Goal: Task Accomplishment & Management: Manage account settings

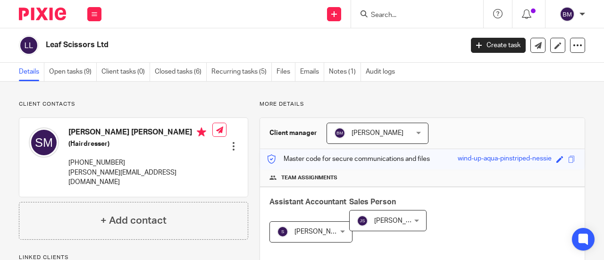
scroll to position [189, 0]
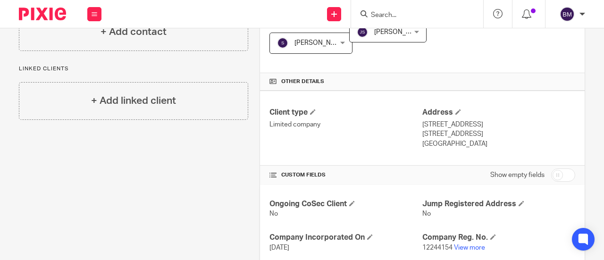
click at [399, 12] on input "Search" at bounding box center [412, 15] width 85 height 8
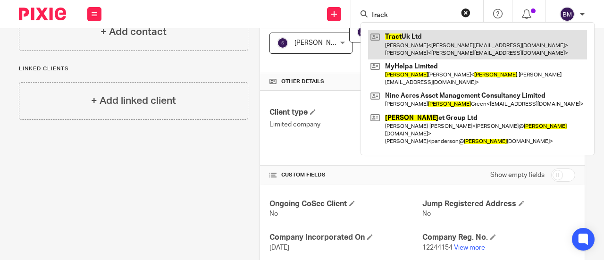
type input "Track"
click at [435, 40] on link at bounding box center [477, 44] width 219 height 29
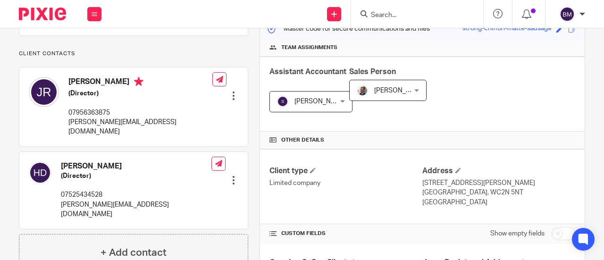
scroll to position [142, 0]
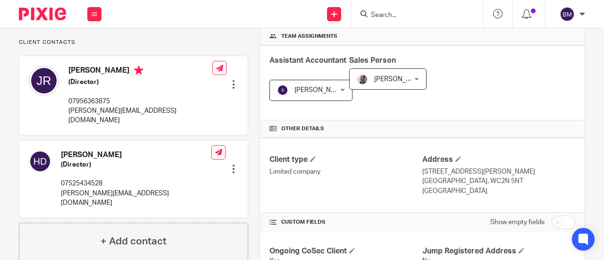
click at [230, 80] on div at bounding box center [233, 84] width 9 height 9
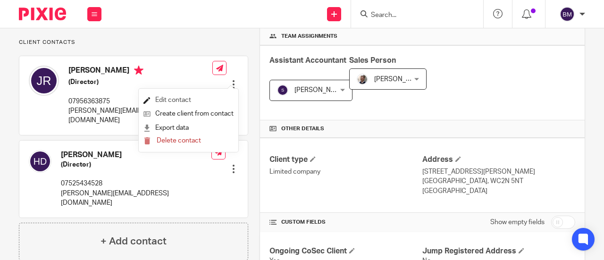
click at [181, 100] on link "Edit contact" at bounding box center [188, 100] width 90 height 14
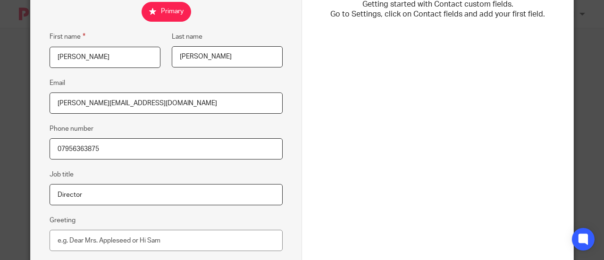
scroll to position [142, 0]
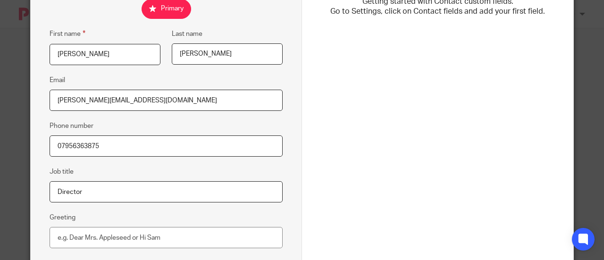
drag, startPoint x: 157, startPoint y: 101, endPoint x: 0, endPoint y: 101, distance: 156.7
click at [0, 101] on div "Edit contact First name James Last name Elliot Rumbelow Email jamie@buildwithtr…" at bounding box center [302, 130] width 604 height 260
paste input "jamie@jamierumbelow.net"
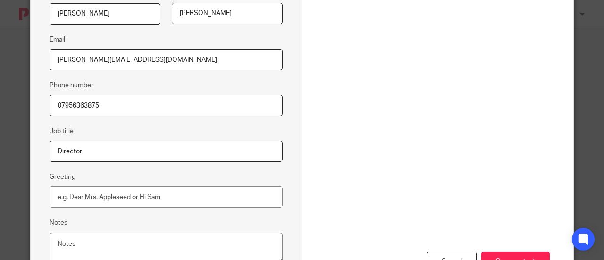
scroll to position [236, 0]
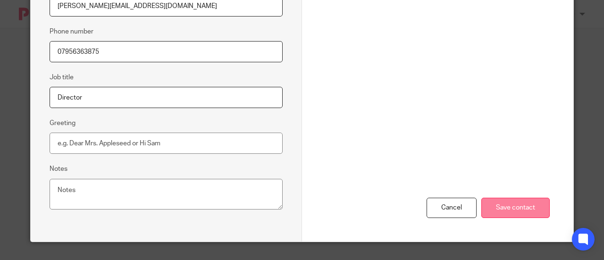
type input "jamie@jamierumbelow.net"
click at [511, 207] on input "Save contact" at bounding box center [515, 208] width 68 height 20
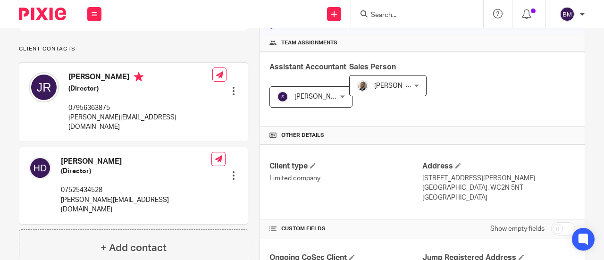
scroll to position [142, 0]
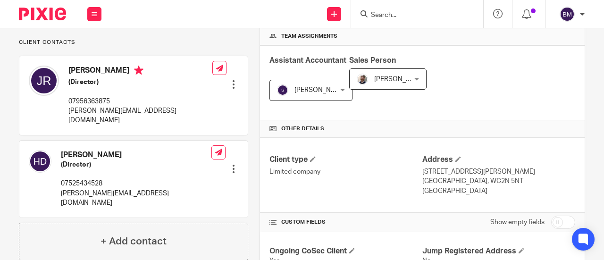
click at [232, 164] on div at bounding box center [233, 168] width 9 height 9
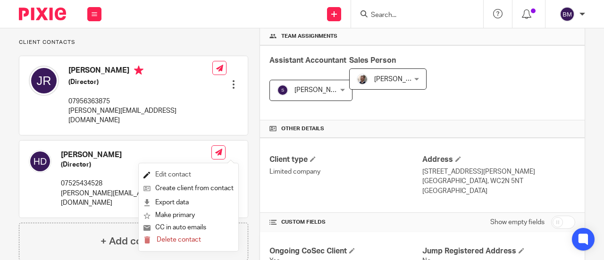
click at [163, 176] on link "Edit contact" at bounding box center [188, 175] width 90 height 14
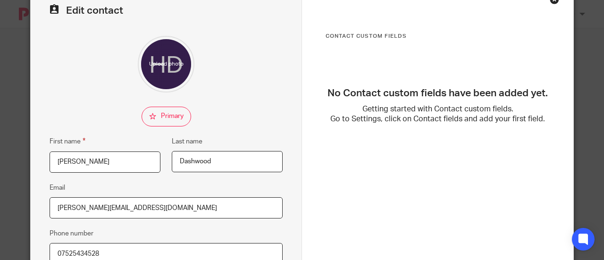
scroll to position [47, 0]
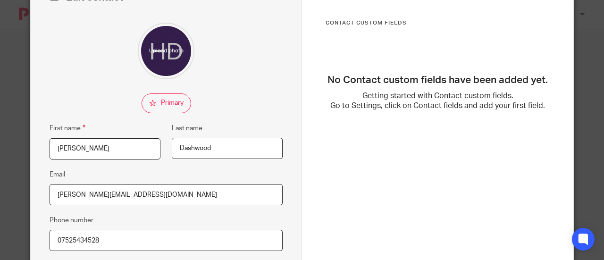
drag, startPoint x: 138, startPoint y: 196, endPoint x: 0, endPoint y: 212, distance: 138.7
click at [0, 212] on div "Edit contact First name Henry Last name Dashwood Email henry@buildwithtract.com…" at bounding box center [302, 130] width 604 height 260
paste input "hcndashwood@gmail.com"
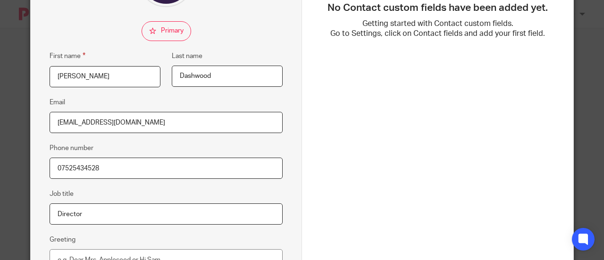
scroll to position [236, 0]
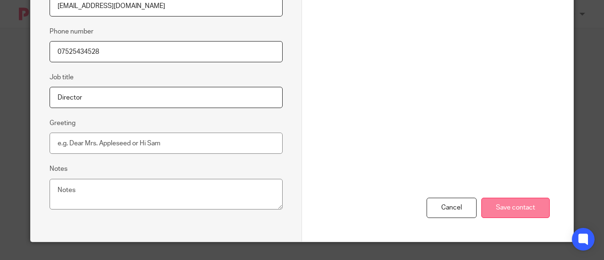
type input "hcndashwood@gmail.com"
click at [506, 206] on input "Save contact" at bounding box center [515, 208] width 68 height 20
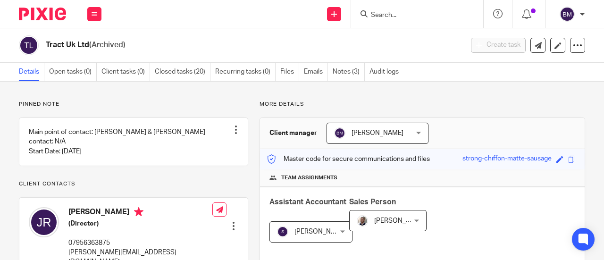
click at [386, 10] on form at bounding box center [420, 14] width 101 height 12
click at [385, 14] on input "Search" at bounding box center [412, 15] width 85 height 8
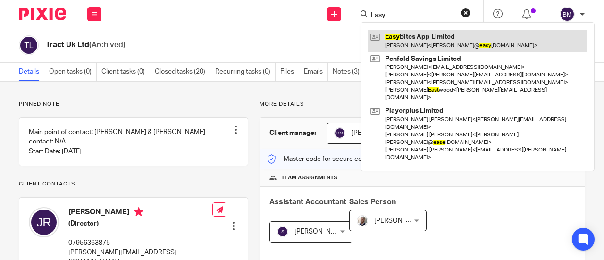
type input "Easy"
click at [433, 41] on link at bounding box center [477, 41] width 219 height 22
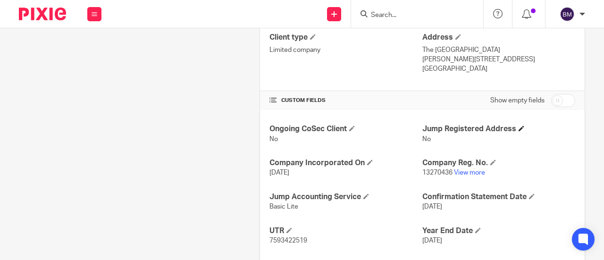
scroll to position [330, 0]
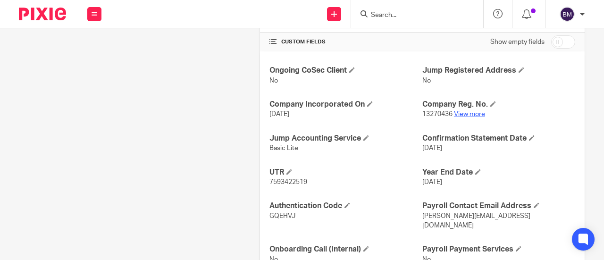
click at [470, 111] on link "View more" at bounding box center [469, 114] width 31 height 7
click at [383, 14] on input "Search" at bounding box center [412, 15] width 85 height 8
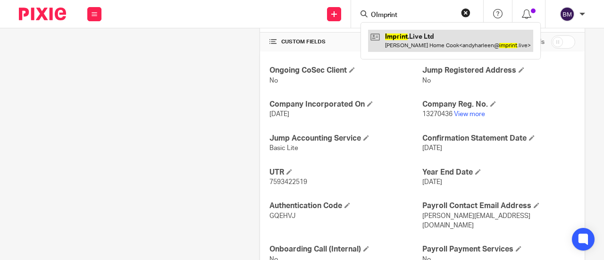
type input "OImprint"
click at [454, 30] on link at bounding box center [450, 41] width 165 height 22
click at [450, 43] on link at bounding box center [450, 41] width 165 height 22
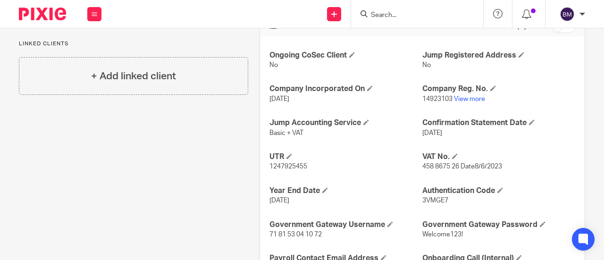
scroll to position [377, 0]
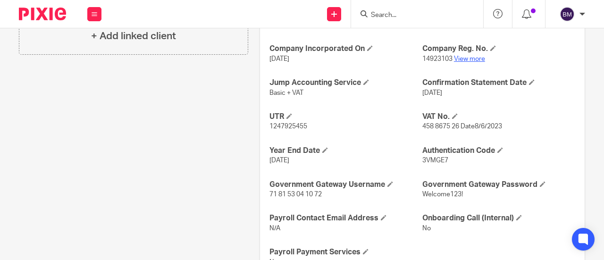
click at [475, 56] on link "View more" at bounding box center [469, 59] width 31 height 7
click at [388, 19] on form at bounding box center [420, 14] width 101 height 12
click at [386, 16] on input "Search" at bounding box center [412, 15] width 85 height 8
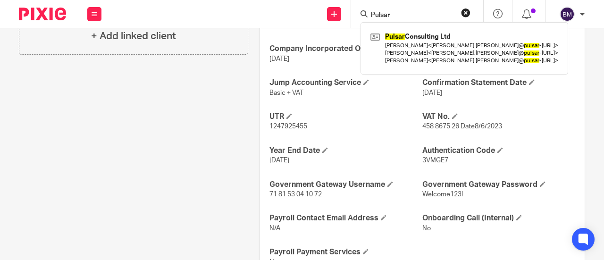
type input "Pulsar"
click button "submit" at bounding box center [0, 0] width 0 height 0
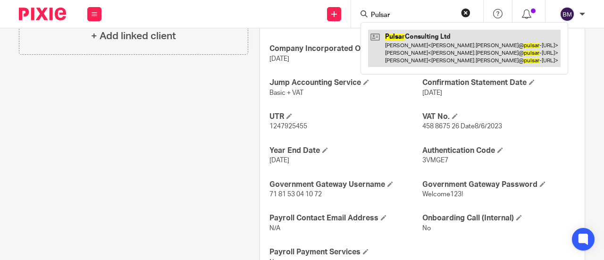
click at [407, 50] on link at bounding box center [464, 48] width 193 height 37
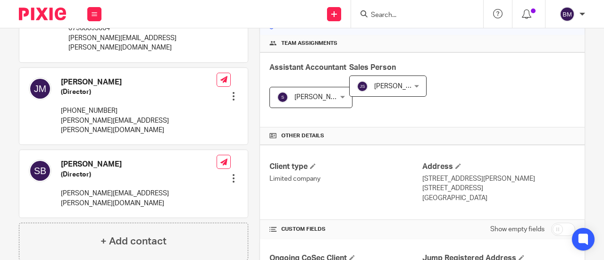
scroll to position [189, 0]
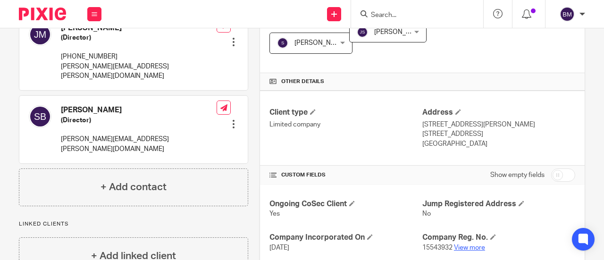
click at [470, 248] on link "View more" at bounding box center [469, 247] width 31 height 7
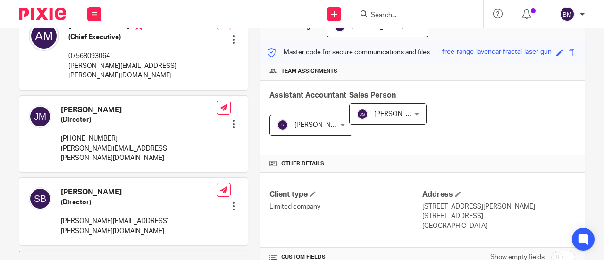
scroll to position [0, 0]
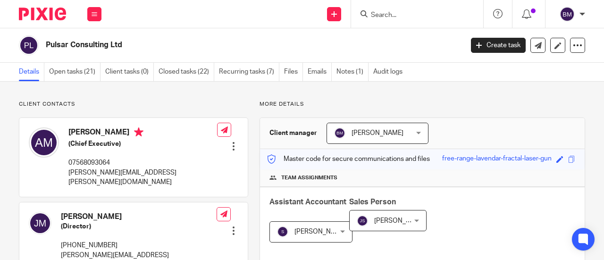
click at [384, 19] on form at bounding box center [420, 14] width 101 height 12
click at [378, 16] on input "Search" at bounding box center [412, 15] width 85 height 8
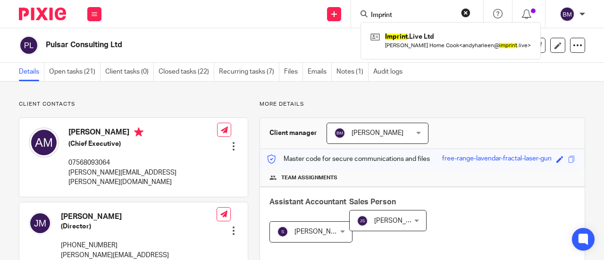
type input "Imprint"
click button "submit" at bounding box center [0, 0] width 0 height 0
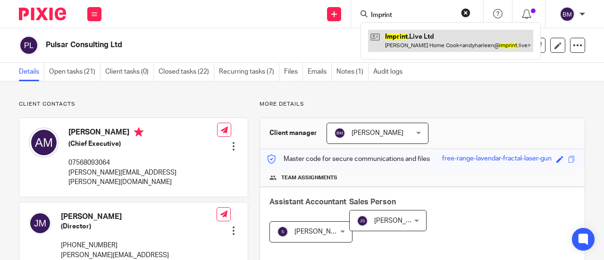
click at [449, 38] on link at bounding box center [450, 41] width 165 height 22
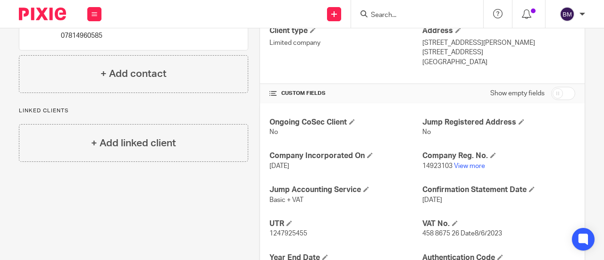
scroll to position [283, 0]
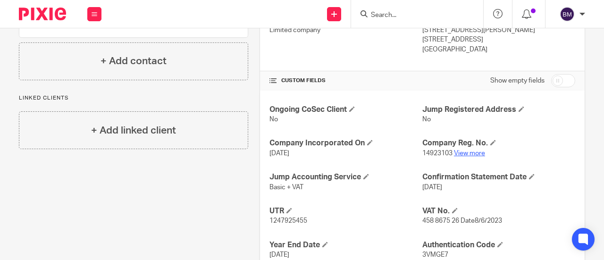
click at [467, 151] on link "View more" at bounding box center [469, 153] width 31 height 7
drag, startPoint x: 432, startPoint y: 21, endPoint x: 396, endPoint y: 15, distance: 36.4
click at [430, 20] on div at bounding box center [417, 14] width 132 height 28
click at [395, 15] on input "Search" at bounding box center [412, 15] width 85 height 8
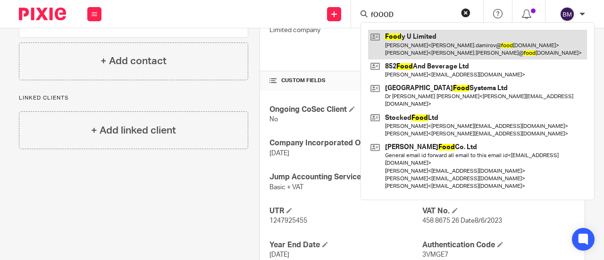
type input "fOOOD"
click at [413, 46] on link at bounding box center [477, 44] width 219 height 29
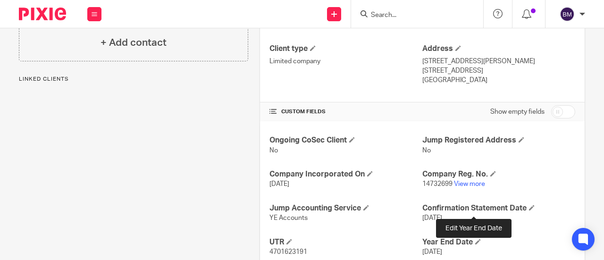
scroll to position [283, 0]
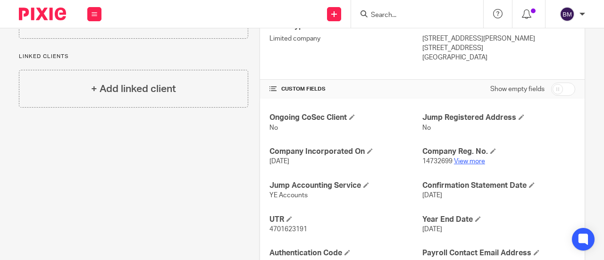
click at [470, 158] on link "View more" at bounding box center [469, 161] width 31 height 7
click at [386, 14] on input "Search" at bounding box center [412, 15] width 85 height 8
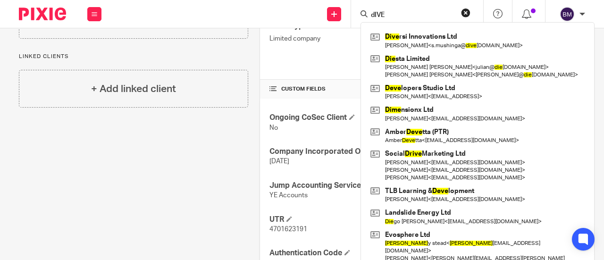
type input "dIVER"
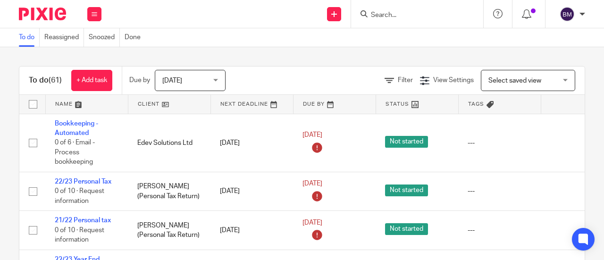
click at [395, 13] on input "Search" at bounding box center [412, 15] width 85 height 8
type input "s"
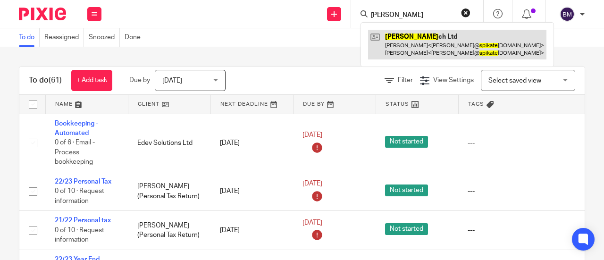
type input "Spika te"
click at [397, 41] on link at bounding box center [457, 44] width 178 height 29
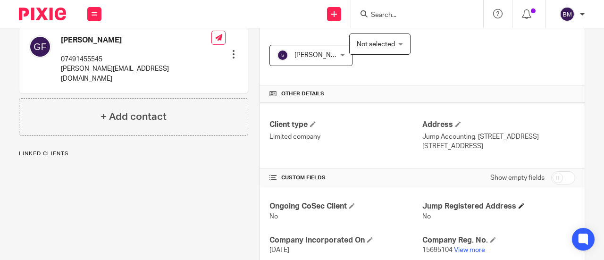
scroll to position [236, 0]
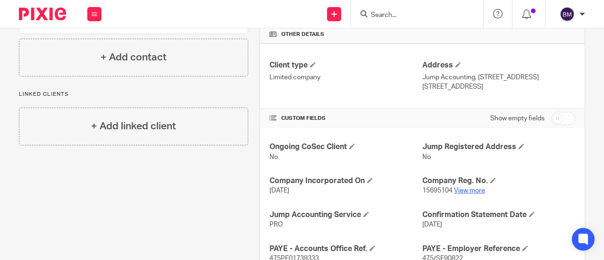
click at [478, 189] on link "View more" at bounding box center [469, 190] width 31 height 7
click at [404, 16] on input "Search" at bounding box center [412, 15] width 85 height 8
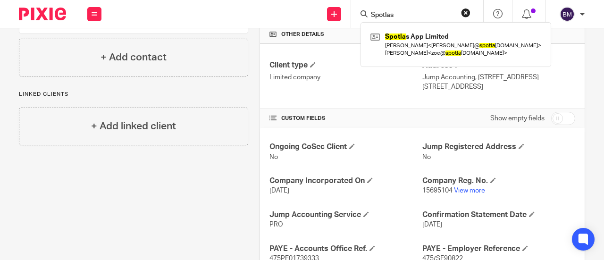
type input "Spotlas"
click button "submit" at bounding box center [0, 0] width 0 height 0
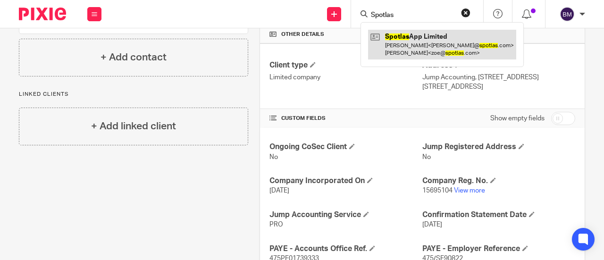
click at [425, 45] on link at bounding box center [442, 44] width 148 height 29
click at [405, 41] on link at bounding box center [442, 44] width 148 height 29
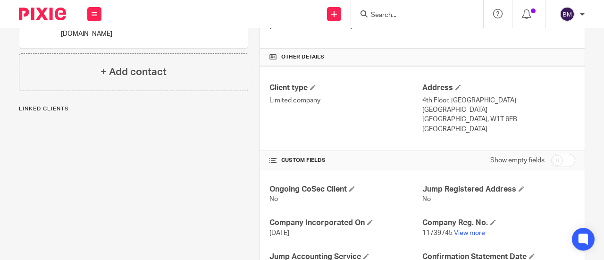
scroll to position [236, 0]
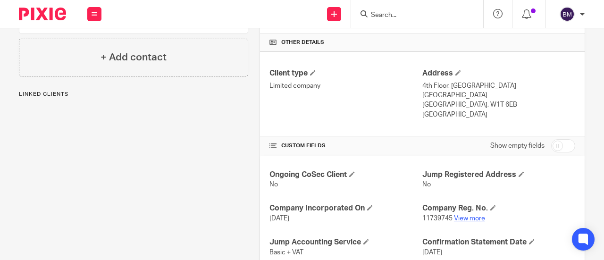
click at [466, 215] on link "View more" at bounding box center [469, 218] width 31 height 7
click at [380, 17] on input "Search" at bounding box center [412, 15] width 85 height 8
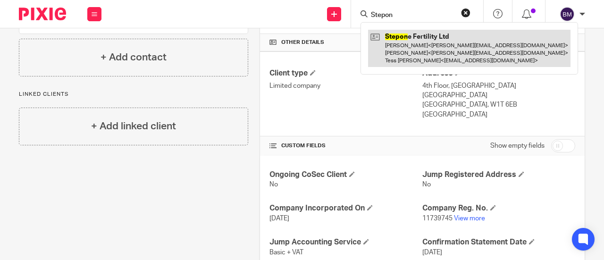
type input "Stepon"
click at [416, 45] on link at bounding box center [469, 48] width 202 height 37
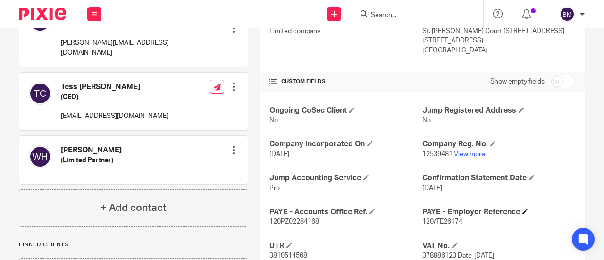
scroll to position [283, 0]
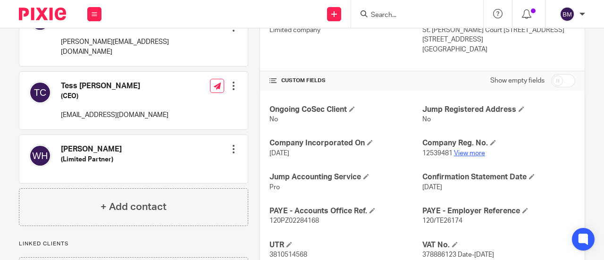
click at [461, 151] on link "View more" at bounding box center [469, 153] width 31 height 7
click at [395, 13] on input "Search" at bounding box center [412, 15] width 85 height 8
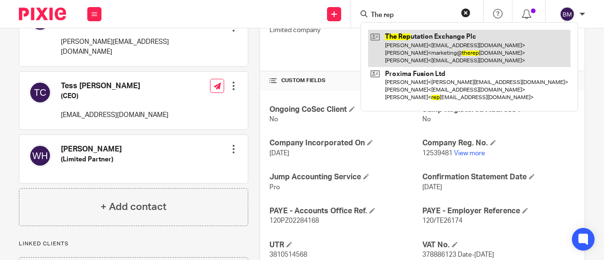
type input "The rep"
click at [396, 42] on link at bounding box center [469, 48] width 202 height 37
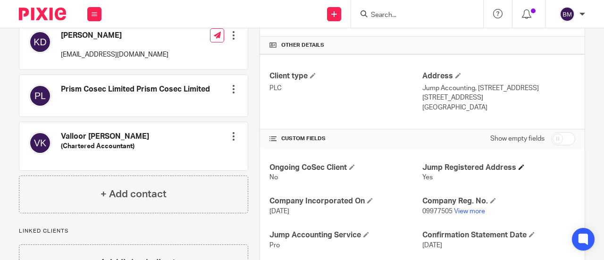
scroll to position [283, 0]
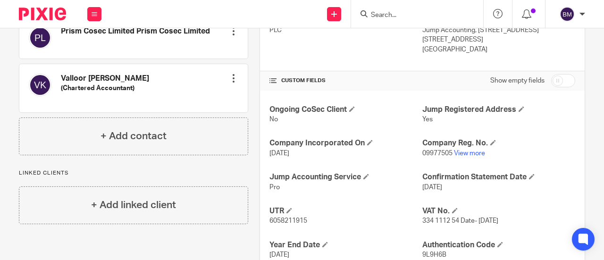
click at [467, 158] on p "09977505 View more" at bounding box center [498, 153] width 153 height 9
click at [464, 157] on link "View more" at bounding box center [469, 153] width 31 height 7
drag, startPoint x: 419, startPoint y: 9, endPoint x: 405, endPoint y: 13, distance: 14.7
click at [405, 13] on form at bounding box center [420, 14] width 101 height 12
click at [404, 13] on input "Search" at bounding box center [412, 15] width 85 height 8
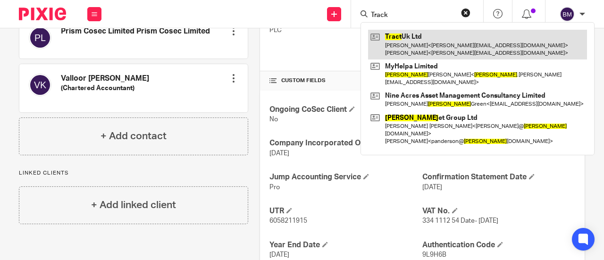
type input "Track"
drag, startPoint x: 414, startPoint y: 41, endPoint x: 433, endPoint y: 48, distance: 19.7
click at [415, 41] on link at bounding box center [477, 44] width 219 height 29
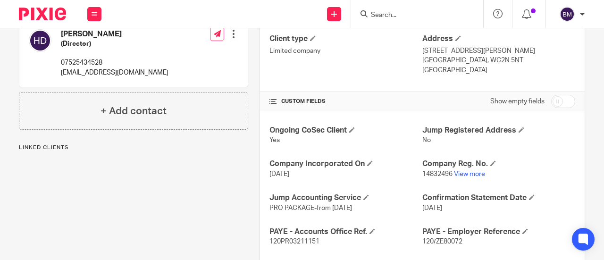
scroll to position [330, 0]
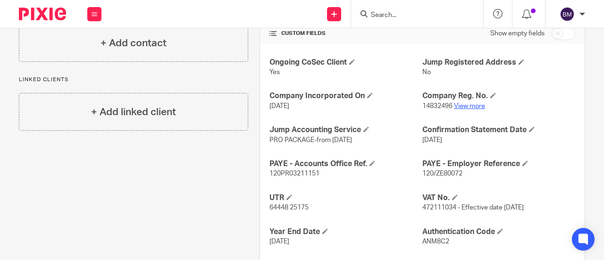
click at [467, 105] on link "View more" at bounding box center [469, 106] width 31 height 7
click at [391, 17] on input "Search" at bounding box center [412, 15] width 85 height 8
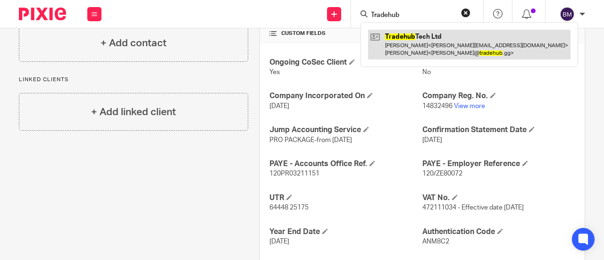
type input "Tradehub"
click at [406, 37] on link at bounding box center [469, 44] width 202 height 29
click at [408, 44] on link at bounding box center [469, 44] width 202 height 29
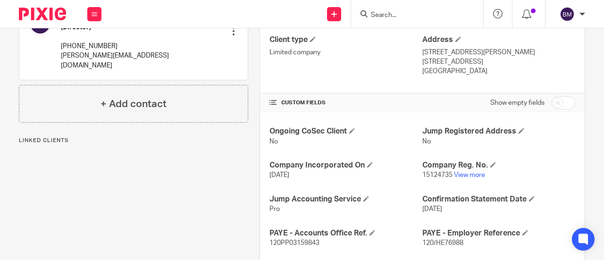
scroll to position [283, 0]
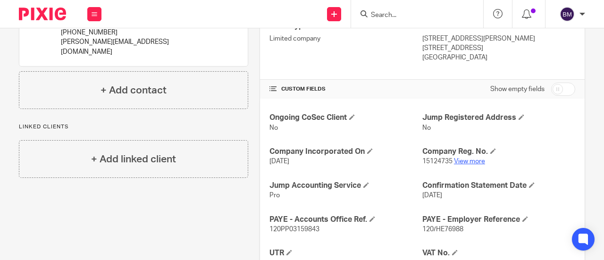
click at [469, 160] on link "View more" at bounding box center [469, 161] width 31 height 7
click at [384, 14] on input "Search" at bounding box center [412, 15] width 85 height 8
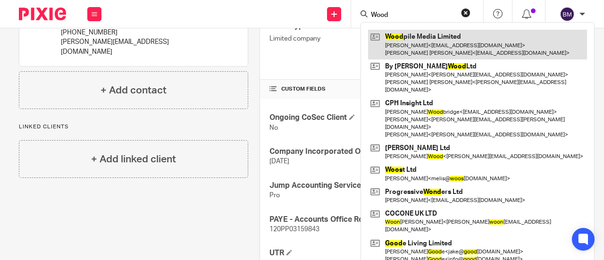
type input "Wood"
click at [426, 46] on link at bounding box center [477, 44] width 219 height 29
click at [434, 48] on link at bounding box center [477, 44] width 219 height 29
click at [440, 47] on link at bounding box center [477, 44] width 219 height 29
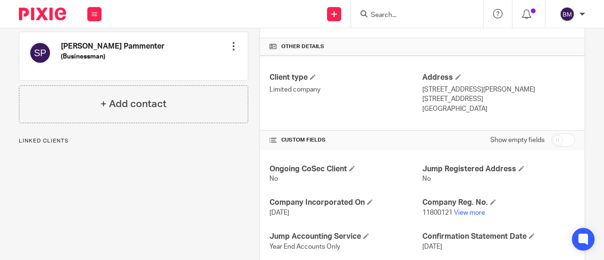
scroll to position [236, 0]
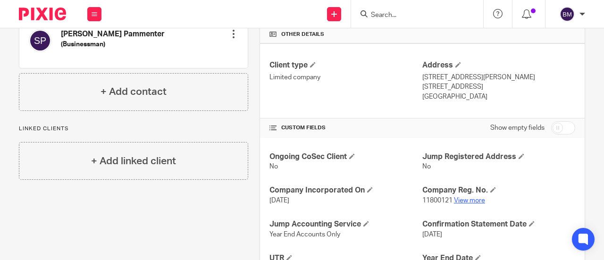
click at [461, 197] on link "View more" at bounding box center [469, 200] width 31 height 7
click at [403, 21] on div at bounding box center [417, 14] width 132 height 28
click at [399, 18] on input "Search" at bounding box center [412, 15] width 85 height 8
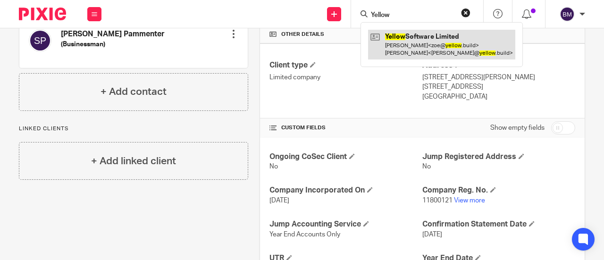
type input "Yellow"
click at [417, 46] on link at bounding box center [441, 44] width 147 height 29
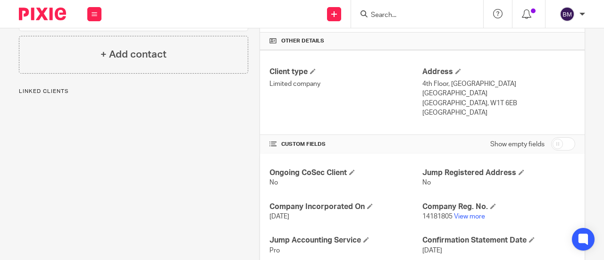
scroll to position [236, 0]
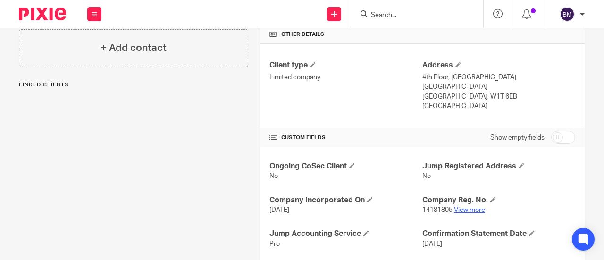
click at [472, 207] on link "View more" at bounding box center [469, 210] width 31 height 7
click at [408, 14] on input "Search" at bounding box center [412, 15] width 85 height 8
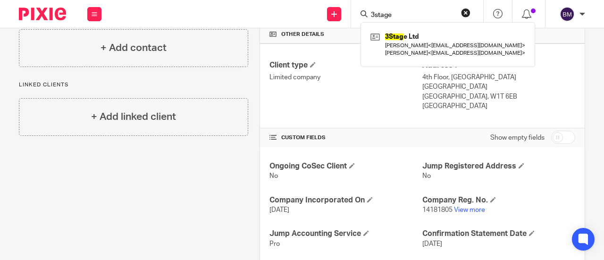
type input "3stage"
click button "submit" at bounding box center [0, 0] width 0 height 0
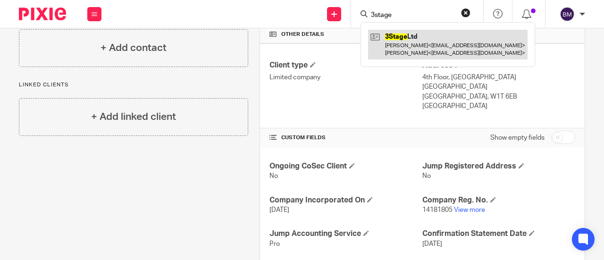
click at [418, 45] on link at bounding box center [447, 44] width 159 height 29
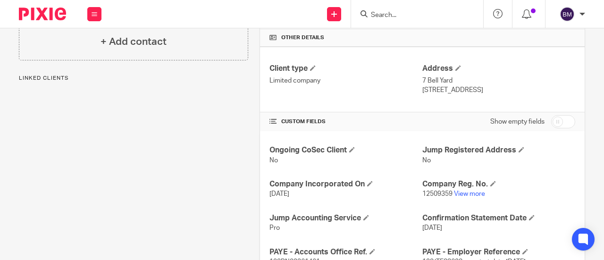
scroll to position [236, 0]
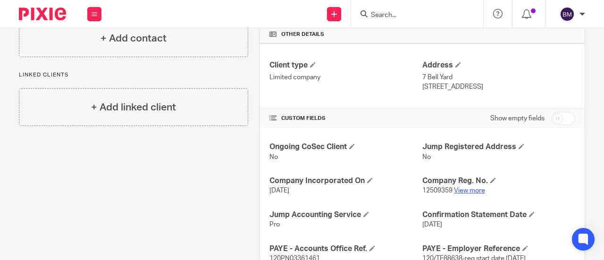
click at [471, 189] on link "View more" at bounding box center [469, 190] width 31 height 7
click at [394, 8] on form at bounding box center [420, 14] width 101 height 12
click at [389, 13] on input "Search" at bounding box center [412, 15] width 85 height 8
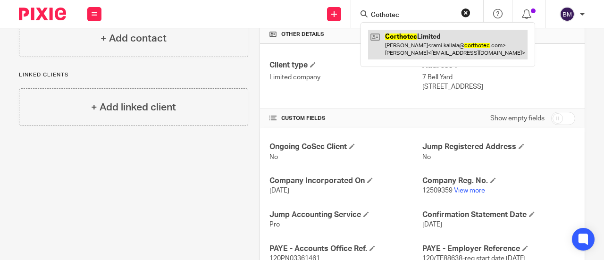
type input "Cothotec"
click at [414, 37] on link at bounding box center [447, 44] width 159 height 29
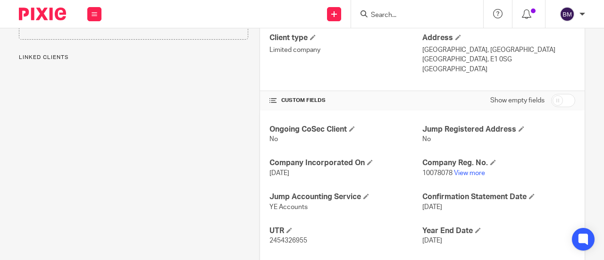
scroll to position [330, 0]
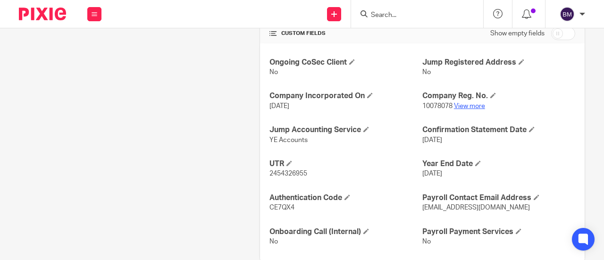
click at [463, 103] on link "View more" at bounding box center [469, 106] width 31 height 7
click at [389, 17] on input "Search" at bounding box center [412, 15] width 85 height 8
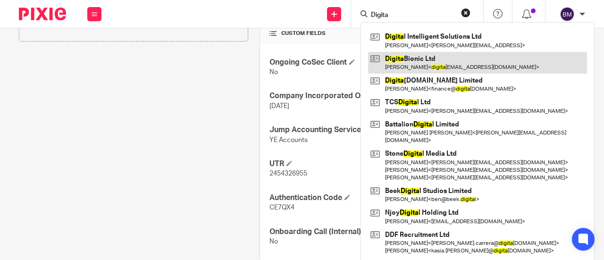
type input "Digita"
click at [428, 63] on link at bounding box center [477, 63] width 219 height 22
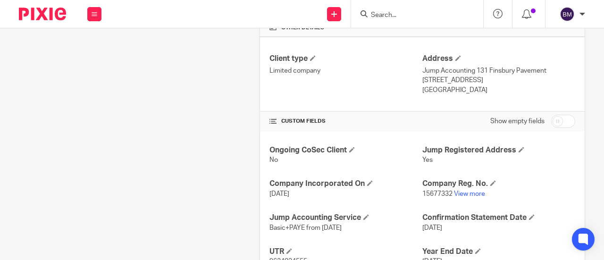
scroll to position [283, 0]
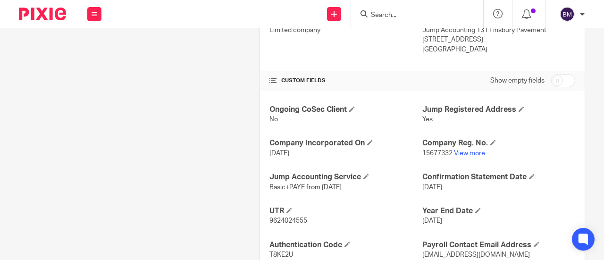
click at [476, 157] on link "View more" at bounding box center [469, 153] width 31 height 7
click at [387, 14] on input "Search" at bounding box center [412, 15] width 85 height 8
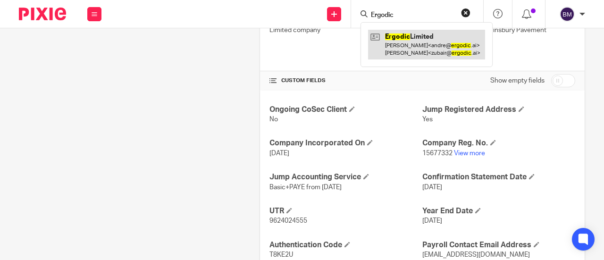
type input "Ergodic"
click at [407, 45] on link at bounding box center [426, 44] width 117 height 29
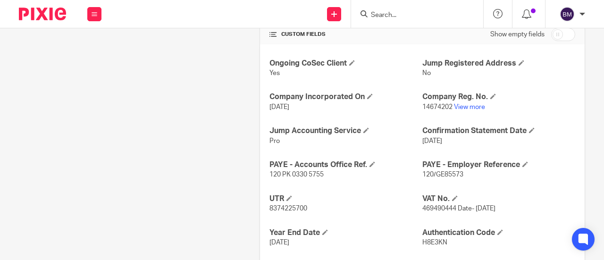
scroll to position [330, 0]
click at [470, 103] on link "View more" at bounding box center [469, 106] width 31 height 7
click at [388, 19] on input "Search" at bounding box center [412, 15] width 85 height 8
type input "l"
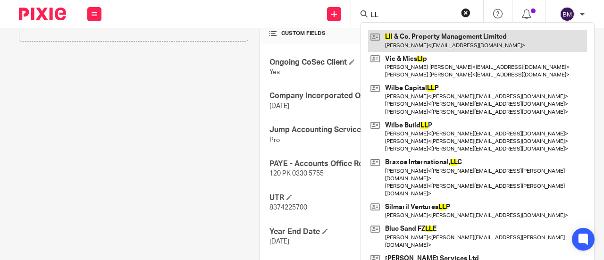
type input "LL"
click at [432, 40] on link at bounding box center [477, 41] width 219 height 22
click at [459, 41] on link at bounding box center [477, 41] width 219 height 22
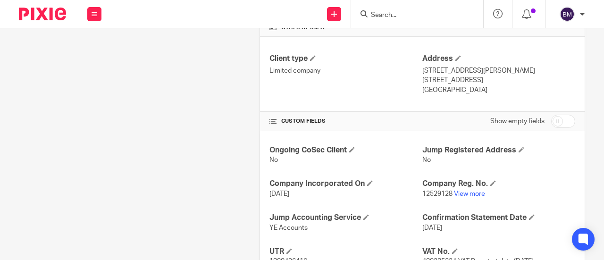
scroll to position [330, 0]
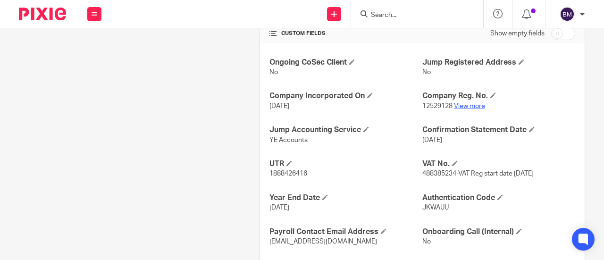
click at [460, 106] on link "View more" at bounding box center [469, 106] width 31 height 7
click at [380, 12] on input "Search" at bounding box center [412, 15] width 85 height 8
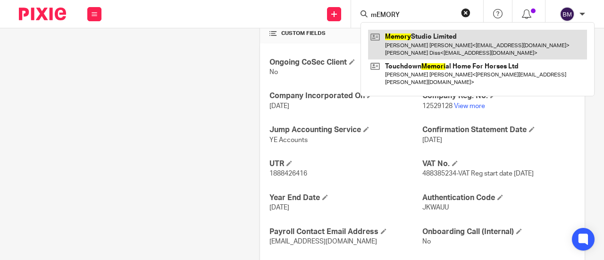
type input "mEMORY"
click at [406, 50] on link at bounding box center [477, 44] width 219 height 29
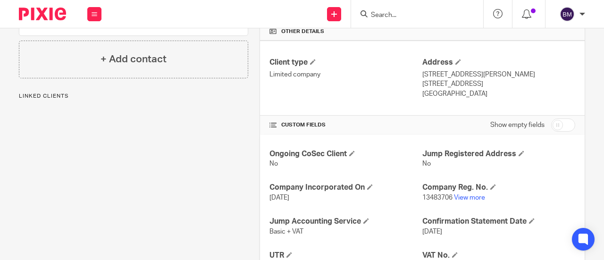
scroll to position [283, 0]
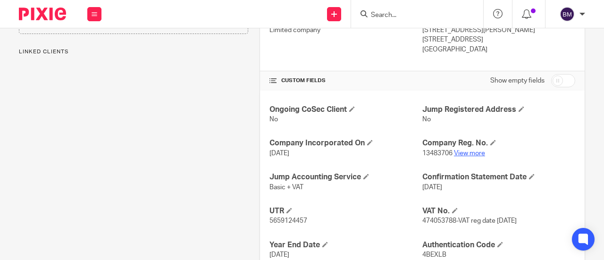
click at [465, 152] on link "View more" at bounding box center [469, 153] width 31 height 7
click at [391, 14] on input "Search" at bounding box center [412, 15] width 85 height 8
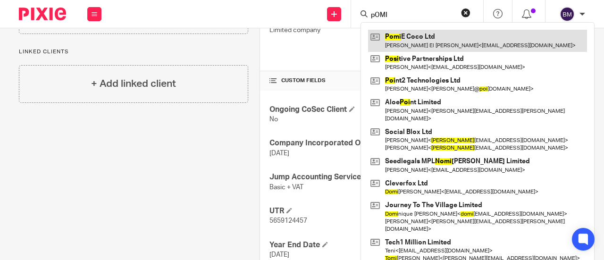
type input "pOMI"
click at [430, 45] on link at bounding box center [477, 41] width 219 height 22
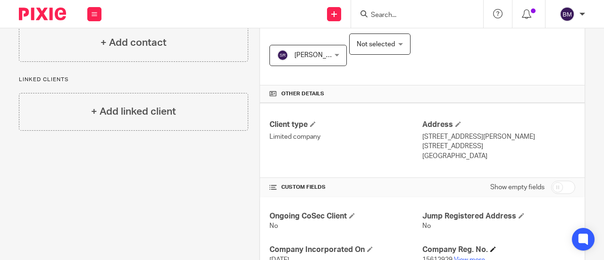
scroll to position [189, 0]
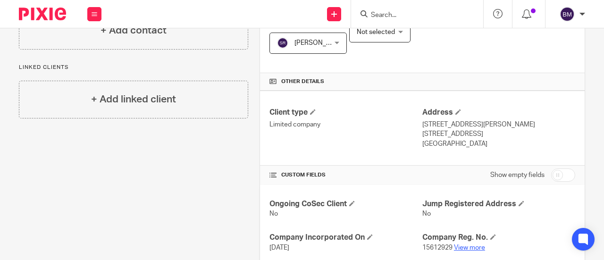
click at [470, 244] on link "View more" at bounding box center [469, 247] width 31 height 7
click at [376, 8] on div at bounding box center [417, 14] width 132 height 28
click at [374, 16] on input "Search" at bounding box center [412, 15] width 85 height 8
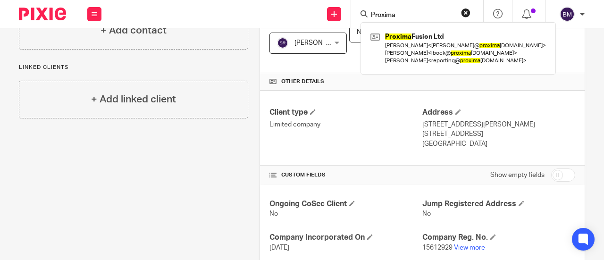
type input "Proxima"
click button "submit" at bounding box center [0, 0] width 0 height 0
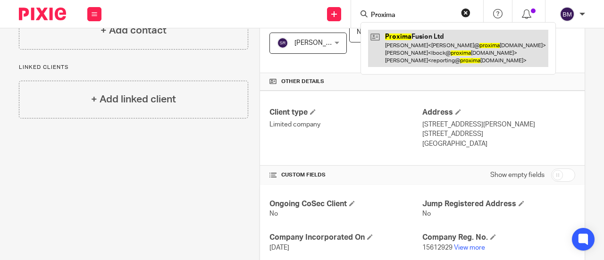
click at [408, 47] on link at bounding box center [458, 48] width 180 height 37
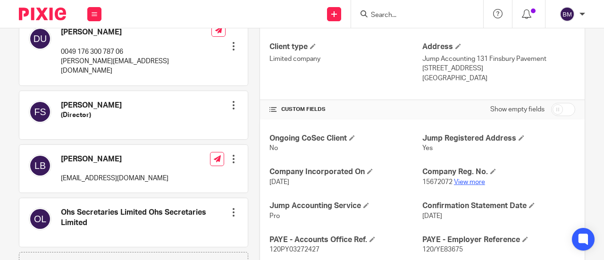
scroll to position [283, 0]
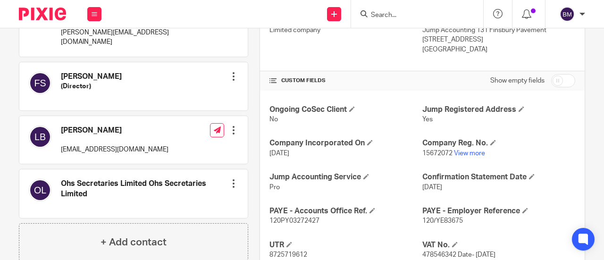
click at [466, 149] on p "15672072 View more" at bounding box center [498, 153] width 153 height 9
click at [464, 152] on link "View more" at bounding box center [469, 153] width 31 height 7
click at [390, 16] on input "Search" at bounding box center [412, 15] width 85 height 8
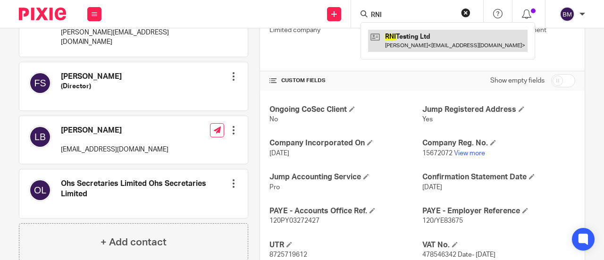
type input "RNI"
click at [411, 39] on link at bounding box center [447, 41] width 159 height 22
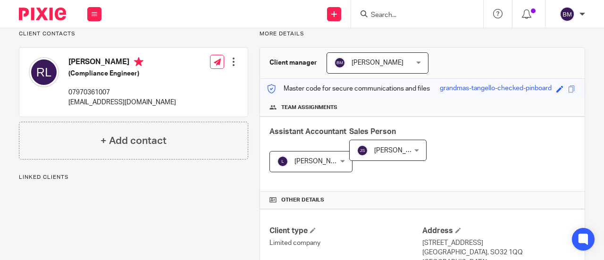
scroll to position [189, 0]
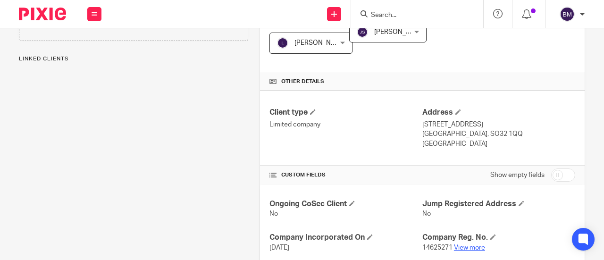
click at [474, 244] on link "View more" at bounding box center [469, 247] width 31 height 7
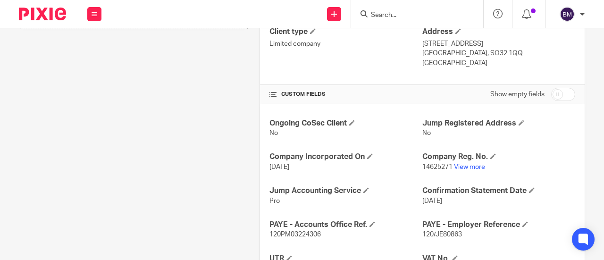
scroll to position [283, 0]
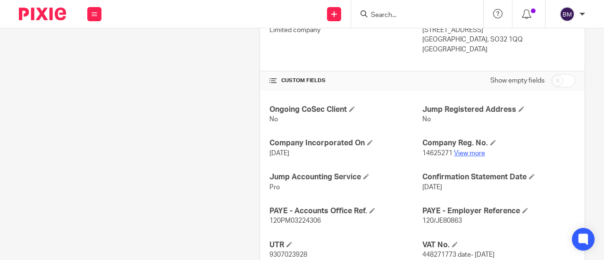
click at [464, 152] on link "View more" at bounding box center [469, 153] width 31 height 7
click at [389, 12] on input "Search" at bounding box center [412, 15] width 85 height 8
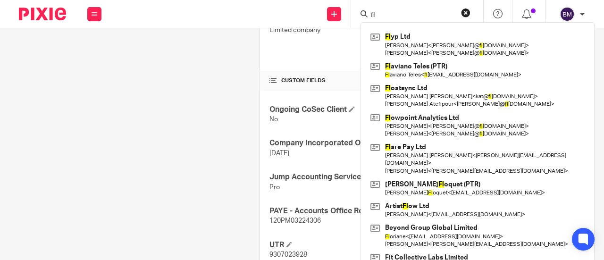
type input "f"
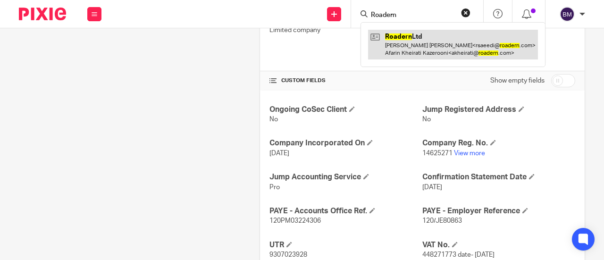
type input "Roadern"
click at [386, 42] on link at bounding box center [453, 44] width 170 height 29
click at [428, 49] on link at bounding box center [453, 44] width 170 height 29
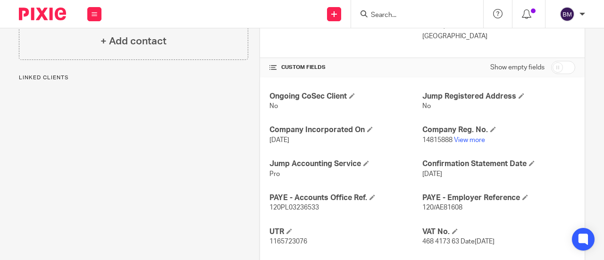
scroll to position [330, 0]
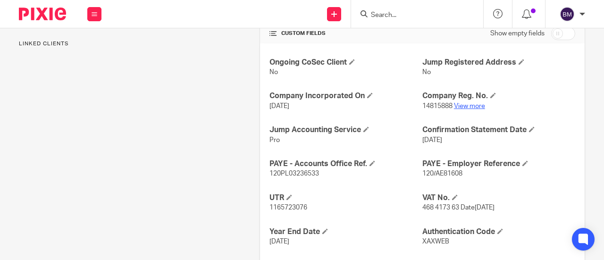
click at [468, 105] on link "View more" at bounding box center [469, 106] width 31 height 7
click at [388, 15] on input "Search" at bounding box center [412, 15] width 85 height 8
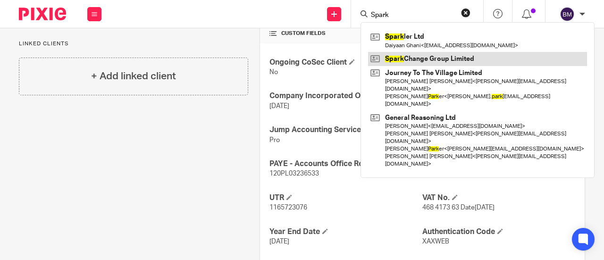
type input "Spark"
click at [415, 62] on link at bounding box center [477, 59] width 219 height 14
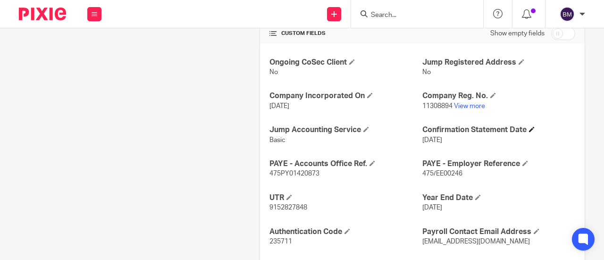
scroll to position [377, 0]
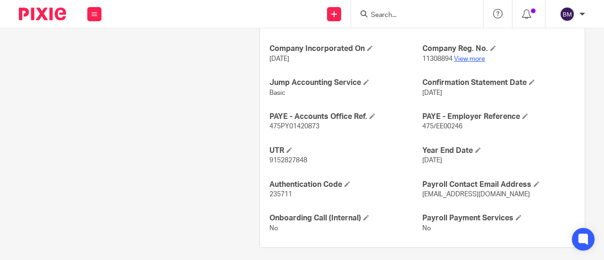
click at [477, 57] on link "View more" at bounding box center [469, 59] width 31 height 7
click at [397, 14] on input "Search" at bounding box center [412, 15] width 85 height 8
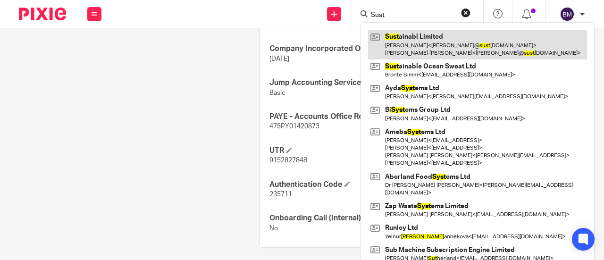
type input "Sust"
click at [414, 42] on link at bounding box center [477, 44] width 219 height 29
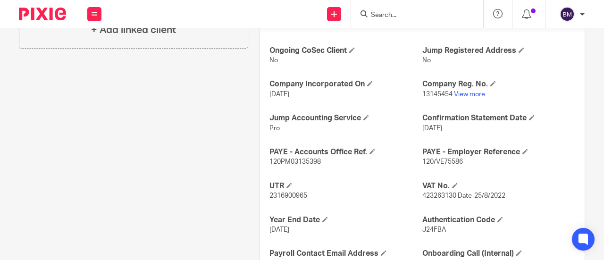
scroll to position [275, 0]
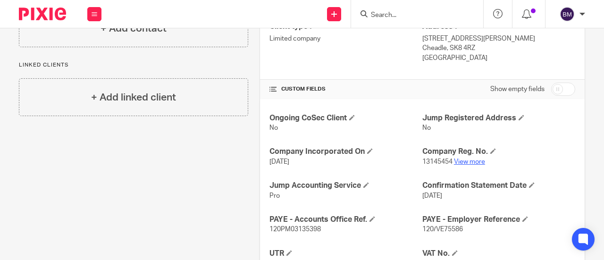
click at [465, 159] on link "View more" at bounding box center [469, 162] width 31 height 7
click at [421, 18] on input "Search" at bounding box center [412, 15] width 85 height 8
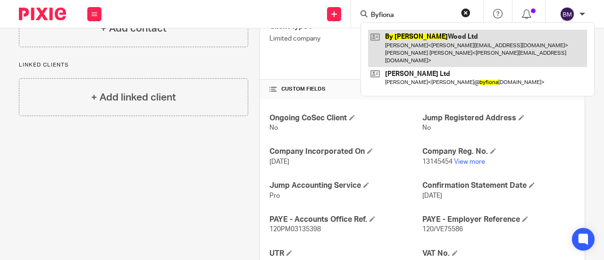
type input "Byfiona"
click at [439, 39] on link at bounding box center [477, 48] width 219 height 37
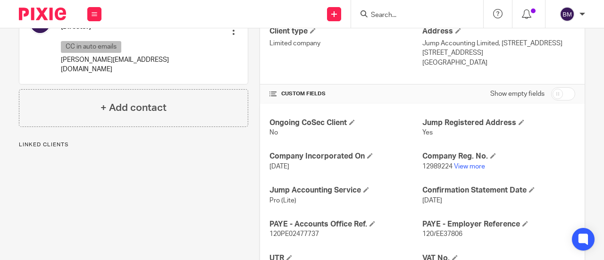
scroll to position [283, 0]
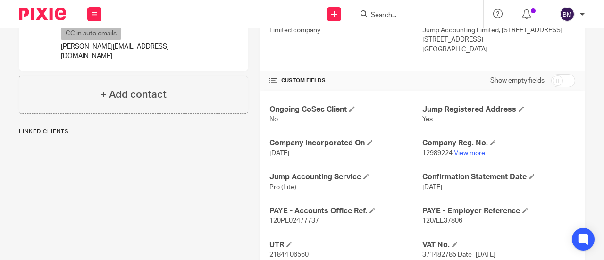
click at [463, 152] on link "View more" at bounding box center [469, 153] width 31 height 7
click at [410, 15] on input "Search" at bounding box center [412, 15] width 85 height 8
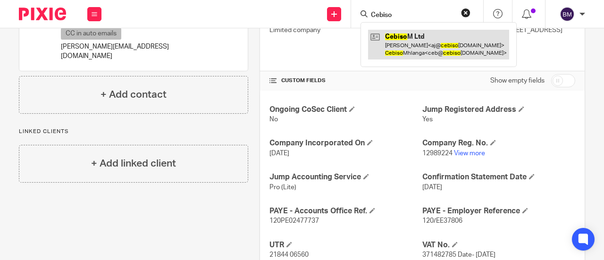
type input "Cebiso"
click at [402, 35] on link at bounding box center [438, 44] width 141 height 29
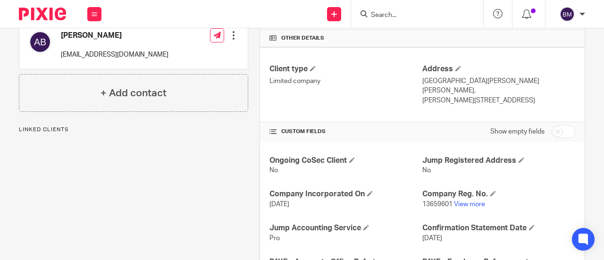
scroll to position [236, 0]
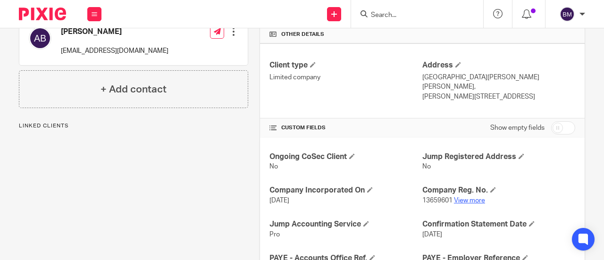
click at [462, 197] on link "View more" at bounding box center [469, 200] width 31 height 7
click at [395, 14] on input "Search" at bounding box center [412, 15] width 85 height 8
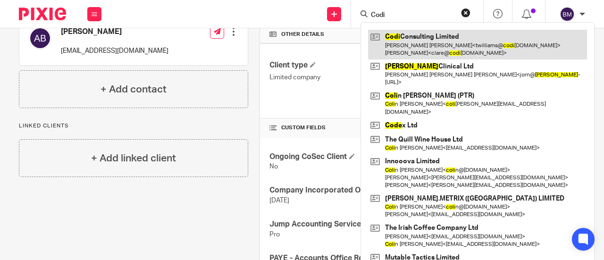
type input "Codi"
click at [444, 33] on link at bounding box center [477, 44] width 219 height 29
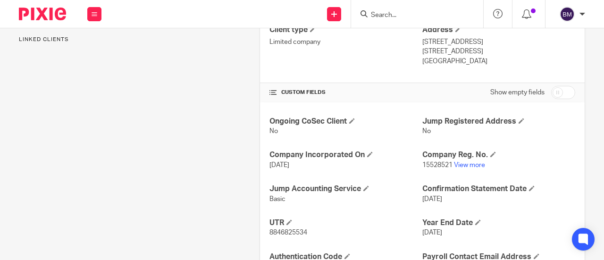
scroll to position [283, 0]
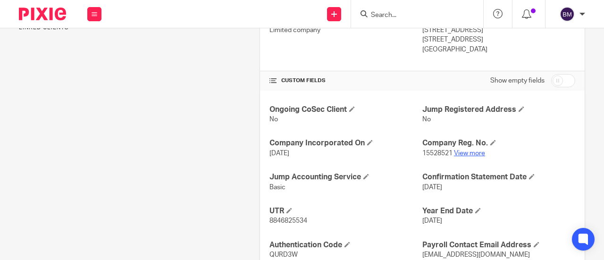
click at [462, 154] on link "View more" at bounding box center [469, 153] width 31 height 7
click at [389, 16] on input "Search" at bounding box center [412, 15] width 85 height 8
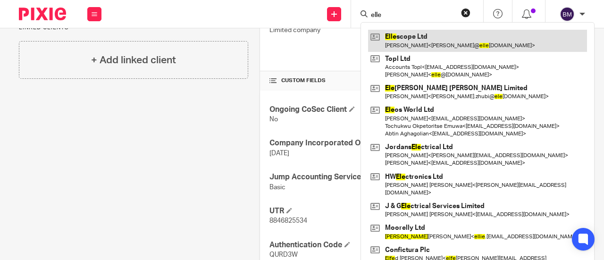
type input "elle"
click at [434, 40] on link at bounding box center [477, 41] width 219 height 22
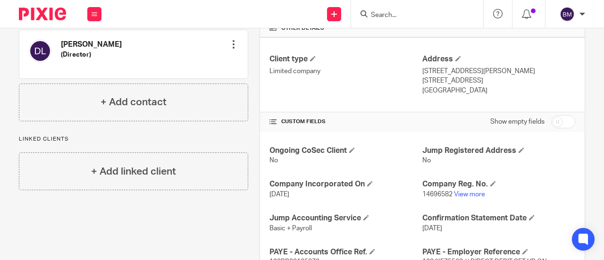
scroll to position [283, 0]
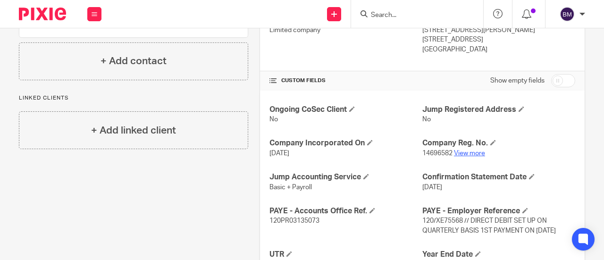
click at [474, 153] on link "View more" at bounding box center [469, 153] width 31 height 7
click at [405, 13] on input "Search" at bounding box center [412, 15] width 85 height 8
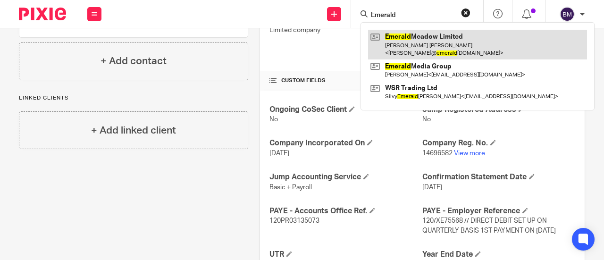
type input "Emerald"
click at [441, 36] on link at bounding box center [477, 44] width 219 height 29
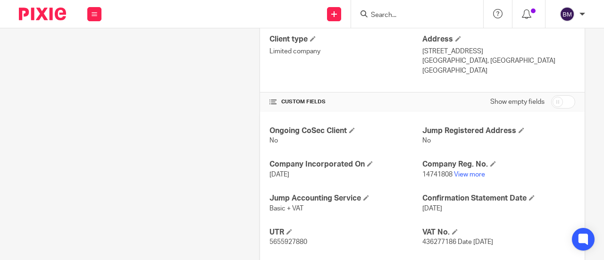
scroll to position [283, 0]
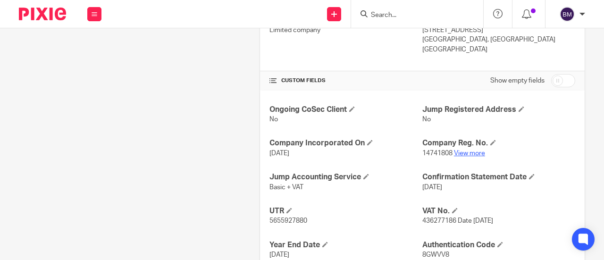
click at [461, 154] on link "View more" at bounding box center [469, 153] width 31 height 7
click at [411, 16] on input "Search" at bounding box center [412, 15] width 85 height 8
type input "L"
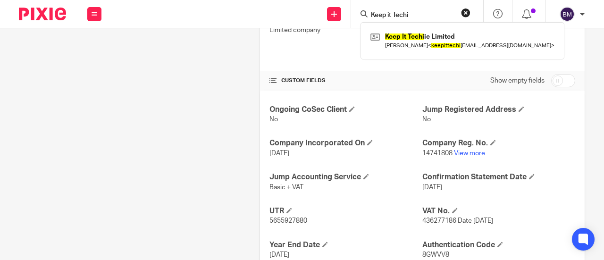
type input "Keep it Techi"
click button "submit" at bounding box center [0, 0] width 0 height 0
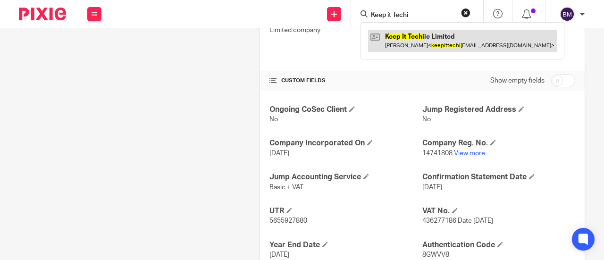
click at [400, 43] on link at bounding box center [462, 41] width 189 height 22
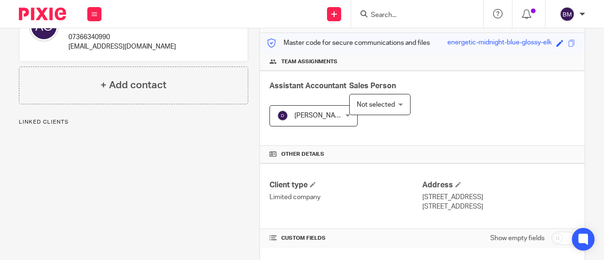
scroll to position [189, 0]
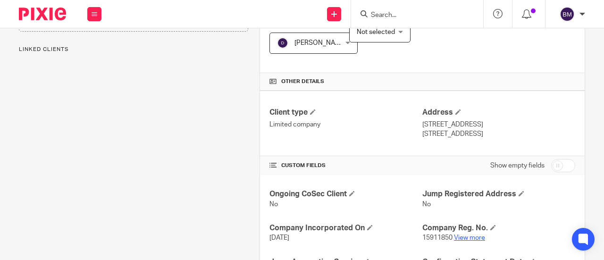
click at [467, 235] on link "View more" at bounding box center [469, 238] width 31 height 7
click at [413, 17] on input "Search" at bounding box center [412, 15] width 85 height 8
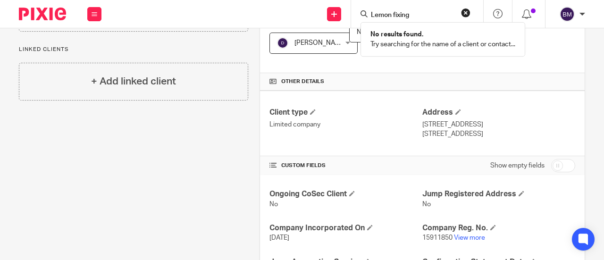
click button "submit" at bounding box center [0, 0] width 0 height 0
click at [415, 12] on input "Lemon fixing" at bounding box center [412, 15] width 85 height 8
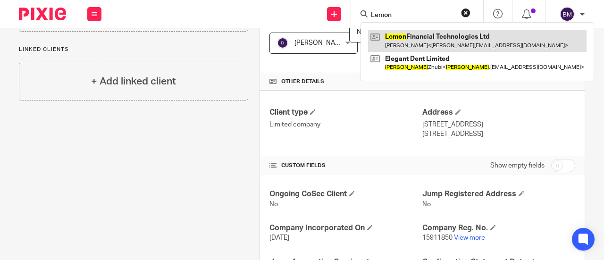
type input "Lemon"
click at [423, 38] on link at bounding box center [477, 41] width 218 height 22
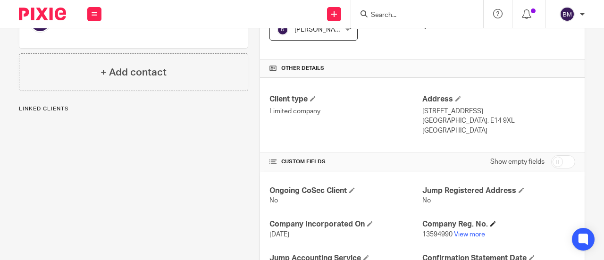
scroll to position [236, 0]
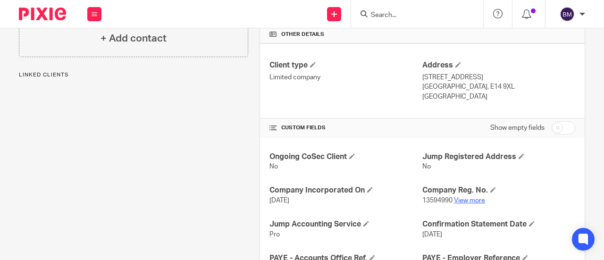
click at [465, 199] on link "View more" at bounding box center [469, 200] width 31 height 7
drag, startPoint x: 421, startPoint y: 16, endPoint x: 416, endPoint y: 18, distance: 5.5
click at [416, 18] on input "Search" at bounding box center [412, 15] width 85 height 8
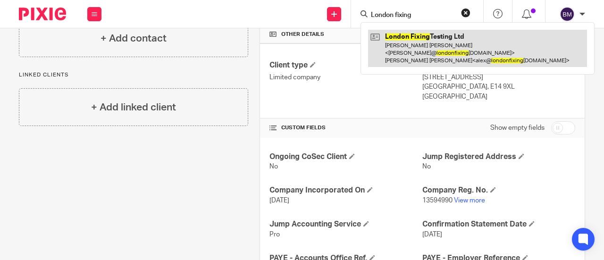
type input "London fixing"
click at [433, 38] on link at bounding box center [477, 48] width 219 height 37
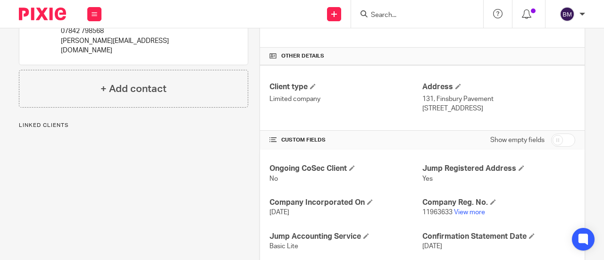
scroll to position [236, 0]
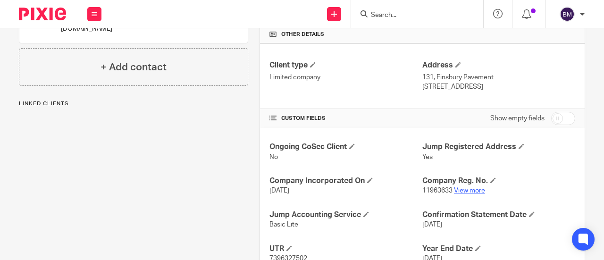
click at [466, 192] on link "View more" at bounding box center [469, 190] width 31 height 7
click at [419, 18] on input "Search" at bounding box center [412, 15] width 85 height 8
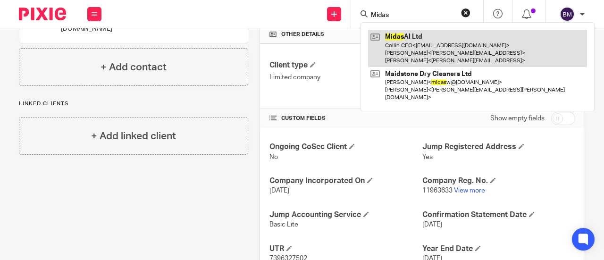
type input "Midas"
click at [415, 50] on link at bounding box center [477, 48] width 219 height 37
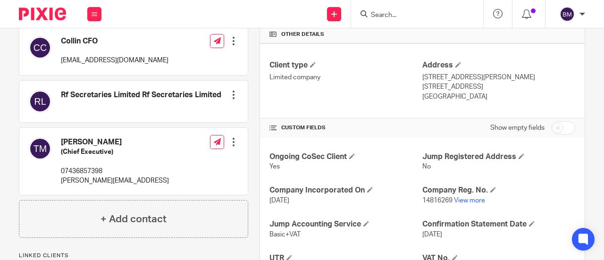
scroll to position [283, 0]
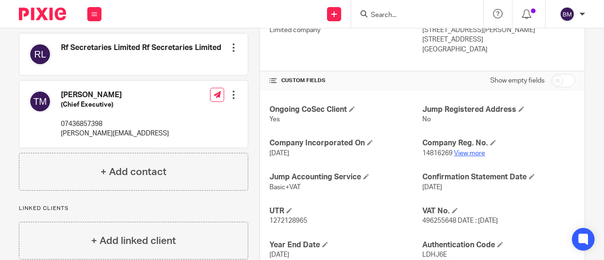
click at [460, 150] on link "View more" at bounding box center [469, 153] width 31 height 7
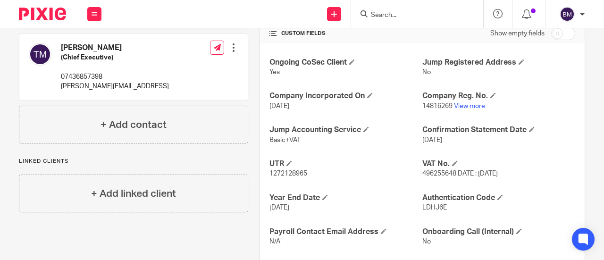
click at [396, 18] on input "Search" at bounding box center [412, 15] width 85 height 8
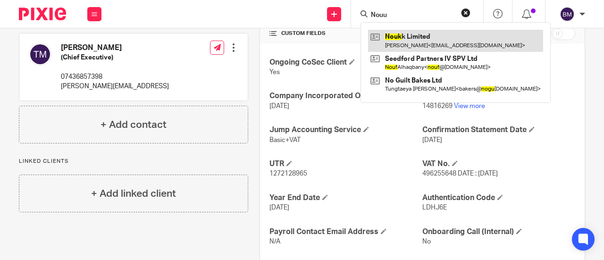
type input "Nouu"
click at [448, 43] on link at bounding box center [455, 41] width 175 height 22
click at [447, 43] on link at bounding box center [455, 41] width 175 height 22
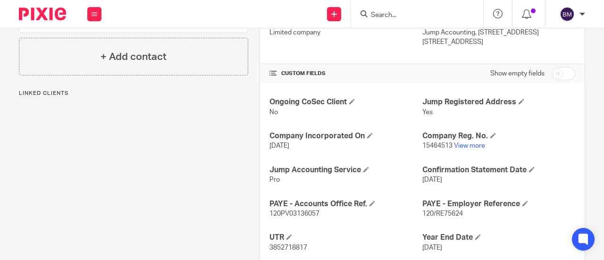
scroll to position [283, 0]
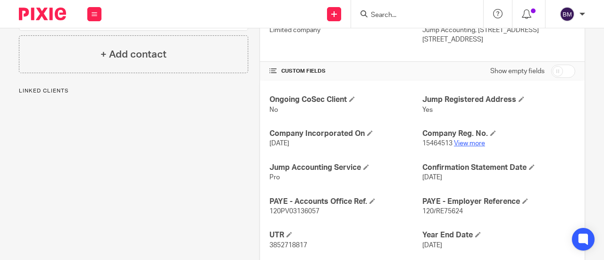
click at [471, 144] on link "View more" at bounding box center [469, 143] width 31 height 7
click at [423, 8] on form at bounding box center [420, 14] width 101 height 12
drag, startPoint x: 411, startPoint y: 12, endPoint x: 388, endPoint y: 17, distance: 22.8
click at [389, 17] on input "Search" at bounding box center [412, 15] width 85 height 8
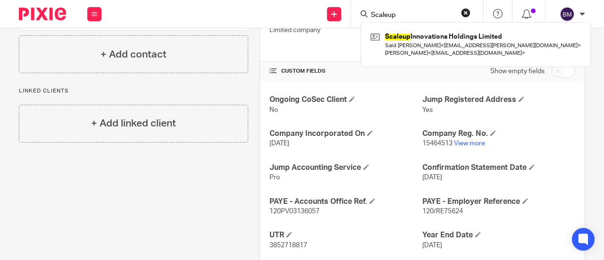
type input "Scaleup"
click button "submit" at bounding box center [0, 0] width 0 height 0
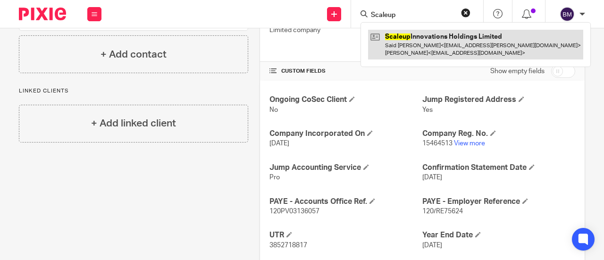
click at [438, 51] on link at bounding box center [475, 44] width 215 height 29
click at [420, 46] on link at bounding box center [475, 44] width 215 height 29
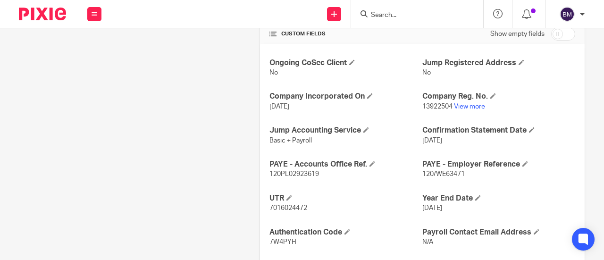
scroll to position [330, 0]
click at [460, 106] on link "View more" at bounding box center [469, 106] width 31 height 7
drag, startPoint x: 388, startPoint y: 15, endPoint x: 380, endPoint y: 18, distance: 8.4
click at [387, 15] on input "Search" at bounding box center [412, 15] width 85 height 8
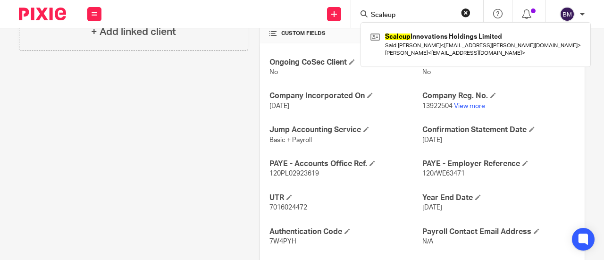
type input "Scaleup"
click button "submit" at bounding box center [0, 0] width 0 height 0
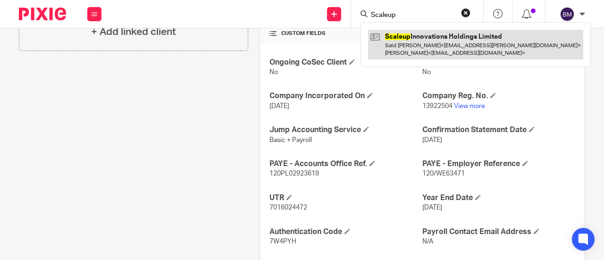
click at [413, 49] on link at bounding box center [475, 44] width 215 height 29
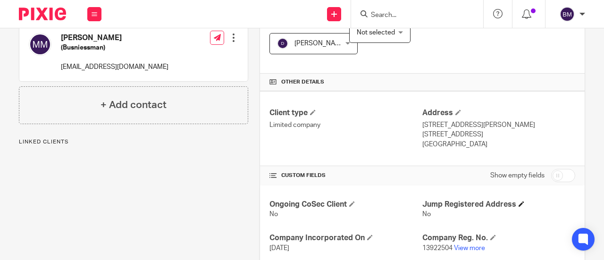
scroll to position [189, 0]
click at [469, 246] on link "View more" at bounding box center [469, 247] width 31 height 7
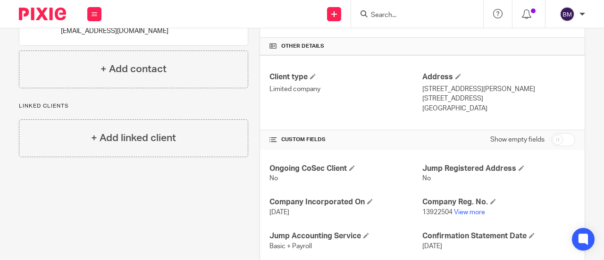
scroll to position [283, 0]
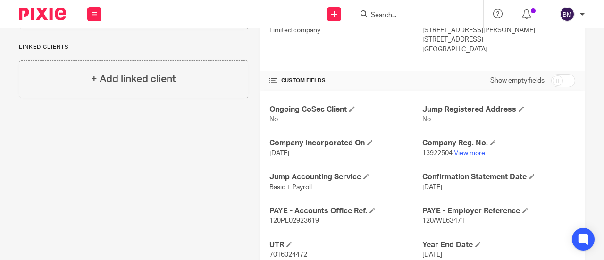
click at [456, 150] on link "View more" at bounding box center [469, 153] width 31 height 7
click at [387, 13] on input "Search" at bounding box center [412, 15] width 85 height 8
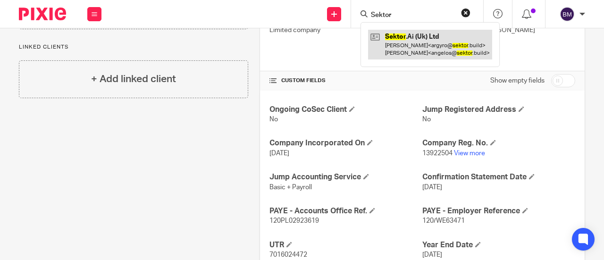
type input "Sektor"
click at [404, 43] on link at bounding box center [430, 44] width 124 height 29
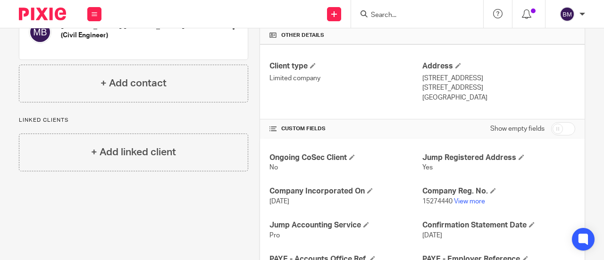
scroll to position [236, 0]
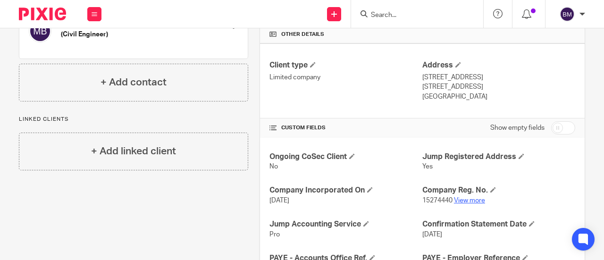
click at [464, 201] on link "View more" at bounding box center [469, 200] width 31 height 7
click at [382, 16] on input "Search" at bounding box center [412, 15] width 85 height 8
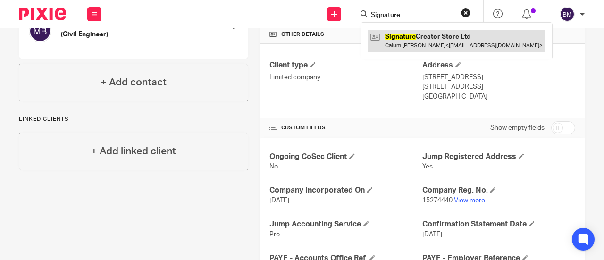
type input "Signature"
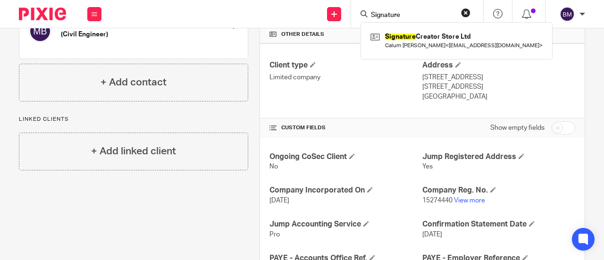
drag, startPoint x: 410, startPoint y: 40, endPoint x: 414, endPoint y: 74, distance: 33.8
click at [410, 40] on link at bounding box center [456, 41] width 177 height 22
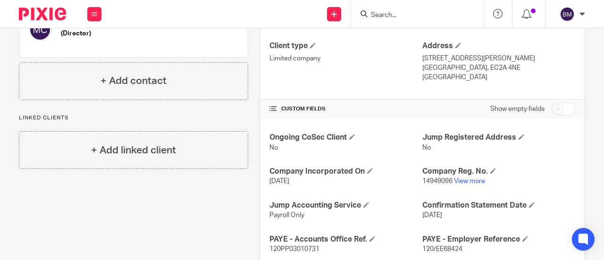
scroll to position [283, 0]
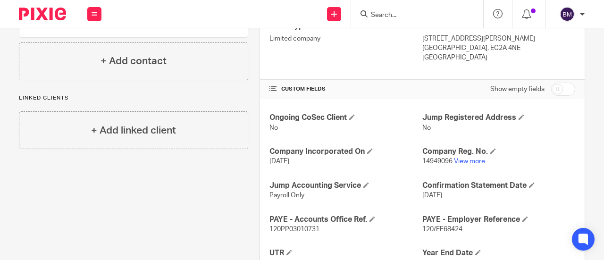
click at [466, 160] on link "View more" at bounding box center [469, 161] width 31 height 7
click at [389, 9] on form at bounding box center [420, 14] width 101 height 12
click at [395, 18] on input "Search" at bounding box center [412, 15] width 85 height 8
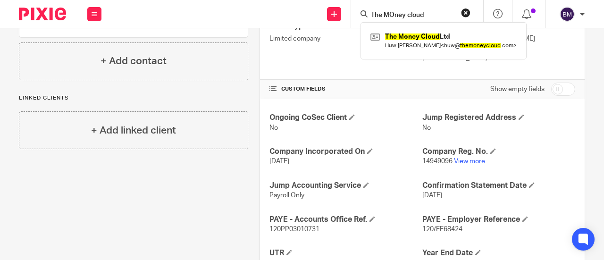
type input "The MOney cloud"
click button "submit" at bounding box center [0, 0] width 0 height 0
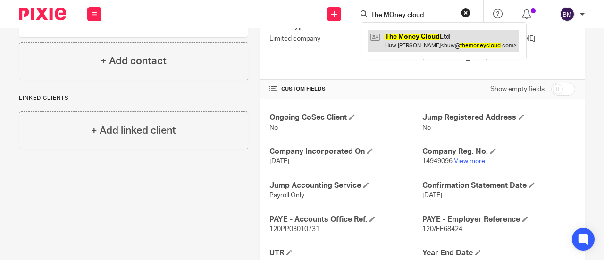
click at [409, 42] on link at bounding box center [443, 41] width 151 height 22
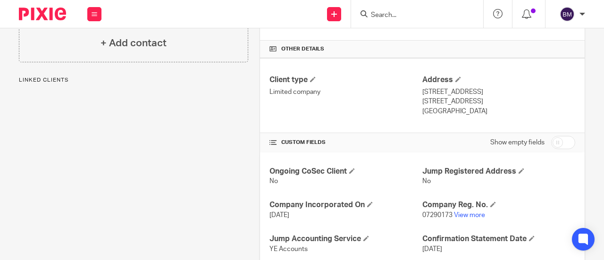
scroll to position [236, 0]
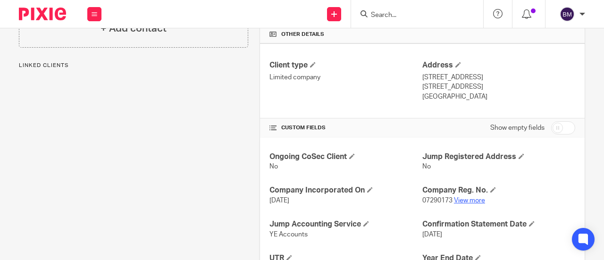
click at [454, 199] on link "View more" at bounding box center [469, 200] width 31 height 7
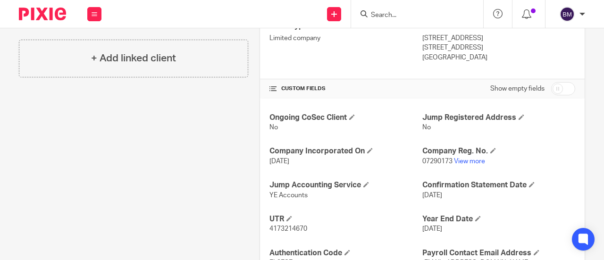
scroll to position [330, 0]
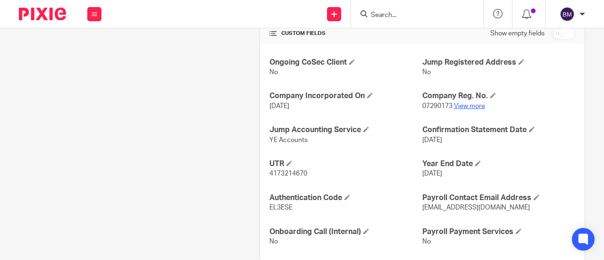
click at [466, 103] on link "View more" at bounding box center [469, 106] width 31 height 7
click at [392, 17] on input "Search" at bounding box center [412, 15] width 85 height 8
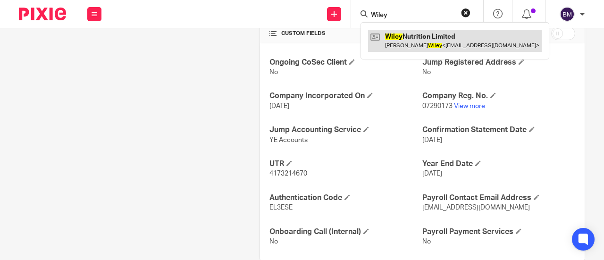
type input "Wiley"
click at [405, 44] on link at bounding box center [455, 41] width 174 height 22
click at [406, 43] on link at bounding box center [455, 41] width 174 height 22
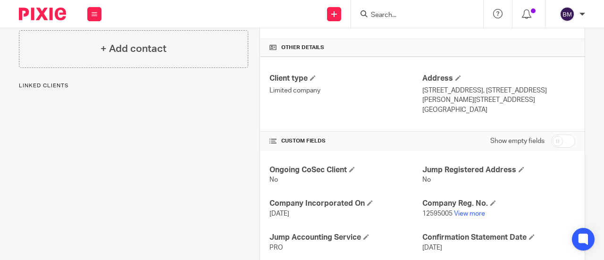
scroll to position [283, 0]
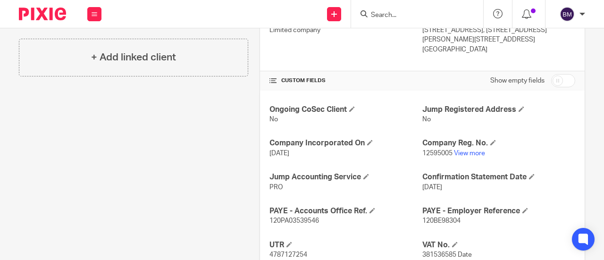
click at [460, 155] on p "12595005 View more" at bounding box center [498, 153] width 153 height 9
click at [458, 152] on link "View more" at bounding box center [469, 153] width 31 height 7
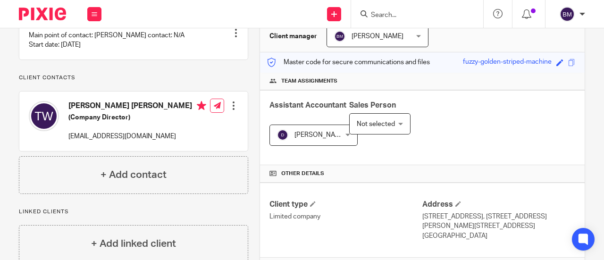
scroll to position [0, 0]
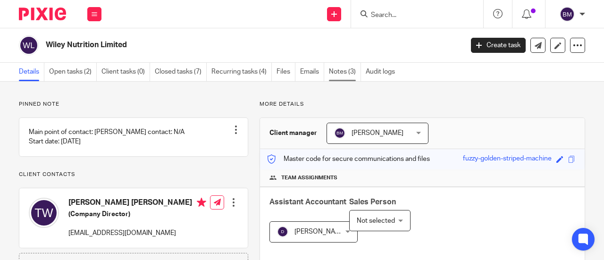
click at [340, 72] on link "Notes (3)" at bounding box center [345, 72] width 32 height 18
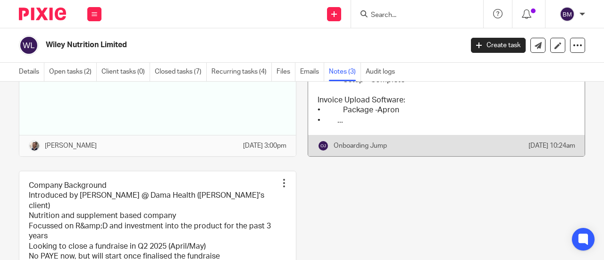
scroll to position [47, 0]
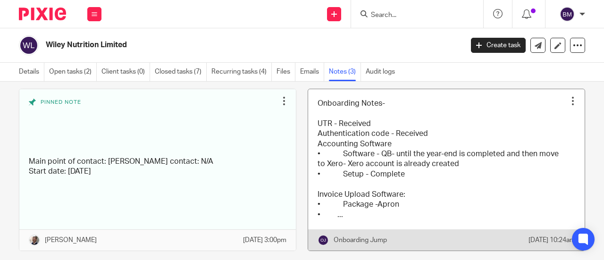
click at [378, 138] on link at bounding box center [446, 169] width 277 height 161
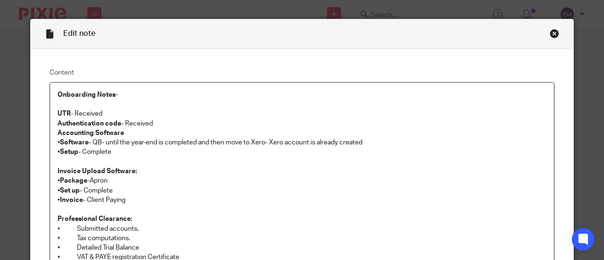
click at [553, 32] on div "Close this dialog window" at bounding box center [554, 33] width 9 height 9
click at [552, 34] on div "Close this dialog window" at bounding box center [554, 33] width 9 height 9
click at [551, 34] on div "Close this dialog window" at bounding box center [554, 33] width 9 height 9
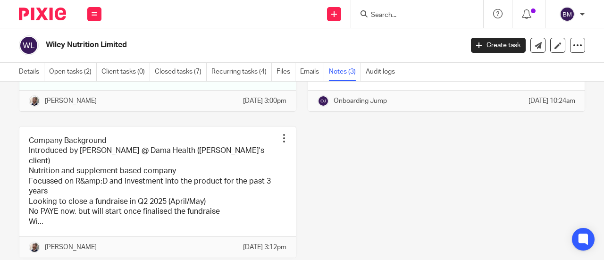
scroll to position [179, 0]
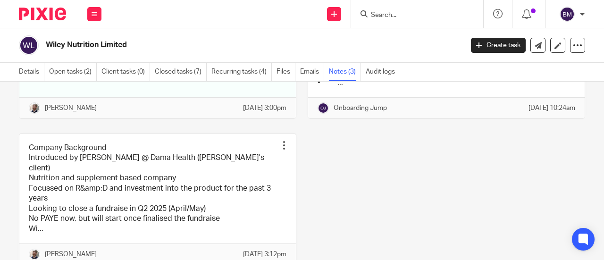
click at [345, 68] on link "Notes (3)" at bounding box center [345, 72] width 32 height 18
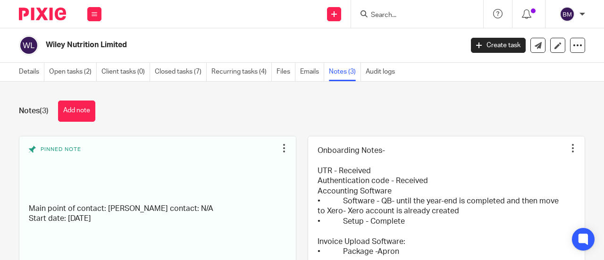
click at [391, 16] on input "Search" at bounding box center [412, 15] width 85 height 8
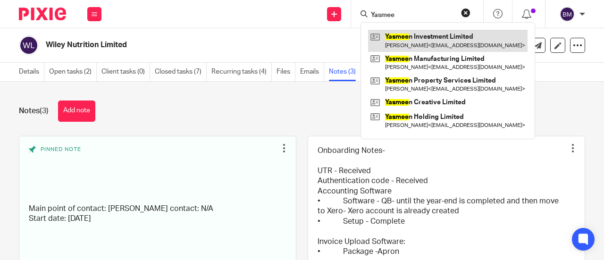
type input "Yasmee"
click at [435, 42] on link at bounding box center [447, 41] width 159 height 22
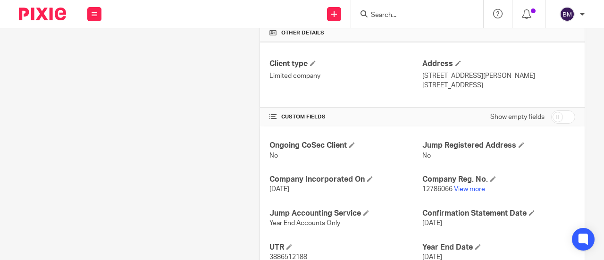
scroll to position [283, 0]
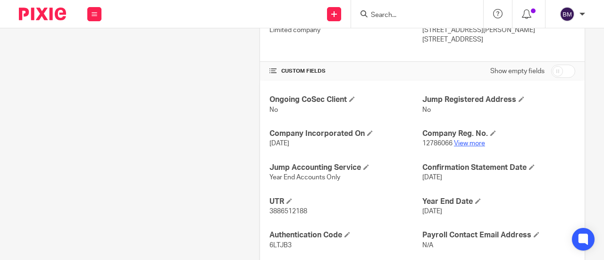
click at [463, 147] on link "View more" at bounding box center [469, 143] width 31 height 7
click at [384, 15] on input "Search" at bounding box center [412, 15] width 85 height 8
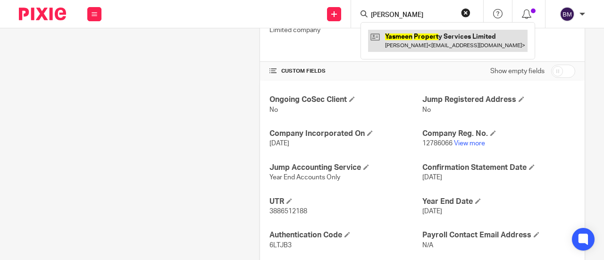
type input "[PERSON_NAME]"
click at [427, 34] on link at bounding box center [447, 41] width 159 height 22
click at [426, 41] on link at bounding box center [447, 41] width 159 height 22
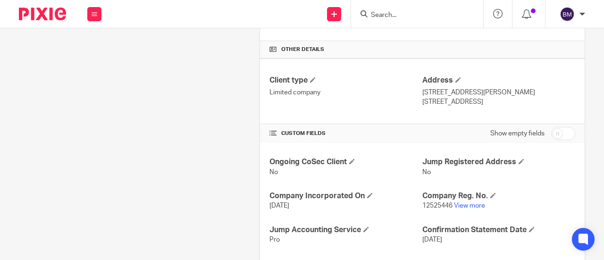
scroll to position [236, 0]
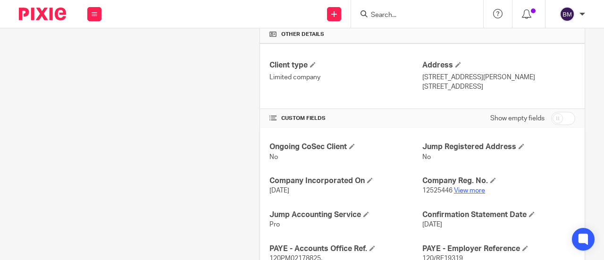
click at [476, 194] on link "View more" at bounding box center [469, 190] width 31 height 7
click at [389, 14] on input "Search" at bounding box center [412, 15] width 85 height 8
type input "e"
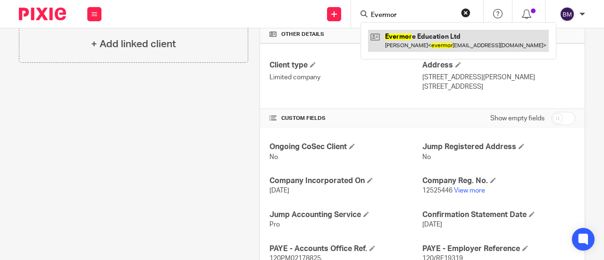
type input "Evermor"
click at [442, 42] on link at bounding box center [458, 41] width 181 height 22
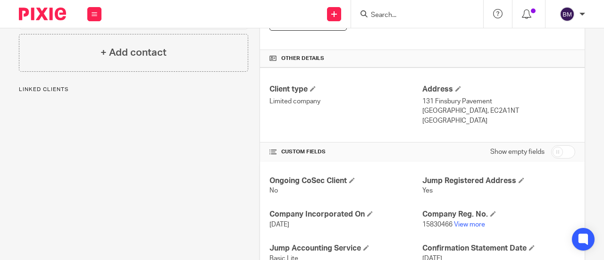
scroll to position [236, 0]
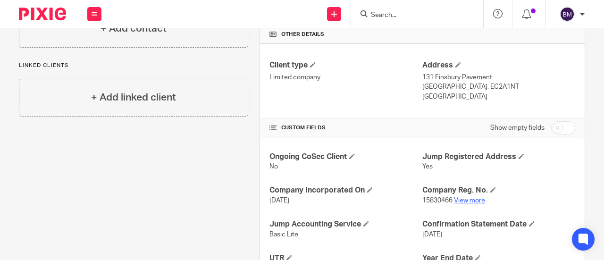
click at [463, 198] on link "View more" at bounding box center [469, 200] width 31 height 7
drag, startPoint x: 412, startPoint y: 19, endPoint x: 409, endPoint y: 24, distance: 5.4
click at [411, 20] on div at bounding box center [417, 14] width 132 height 28
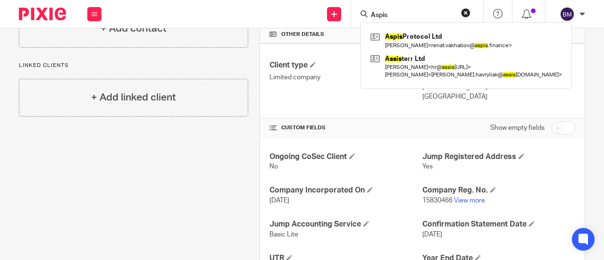
type input "Aspis"
click button "submit" at bounding box center [0, 0] width 0 height 0
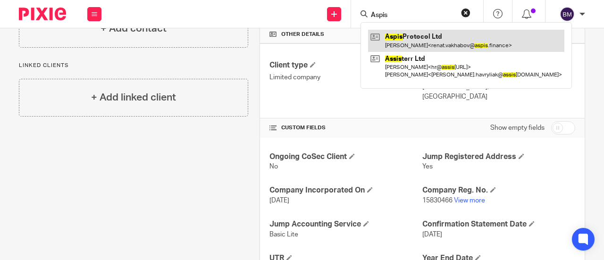
click at [416, 34] on link at bounding box center [466, 41] width 196 height 22
click at [426, 41] on link at bounding box center [466, 41] width 196 height 22
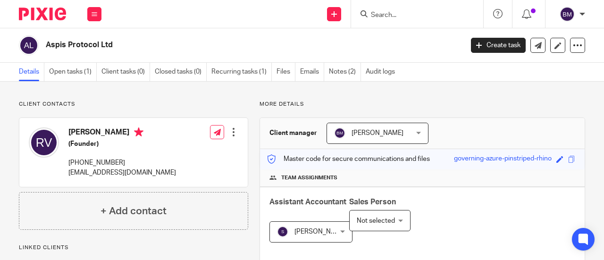
scroll to position [236, 0]
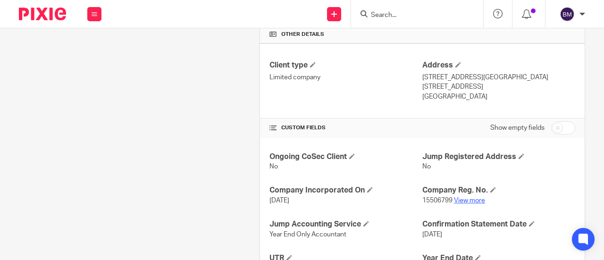
click at [465, 201] on link "View more" at bounding box center [469, 200] width 31 height 7
click at [396, 11] on input "Search" at bounding box center [412, 15] width 85 height 8
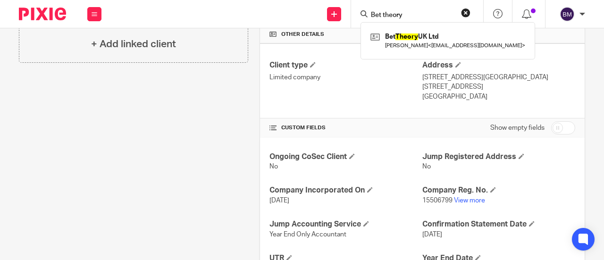
type input "Bet theory"
click button "submit" at bounding box center [0, 0] width 0 height 0
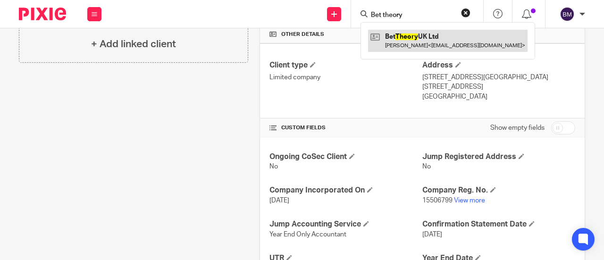
click at [413, 34] on link at bounding box center [447, 41] width 159 height 22
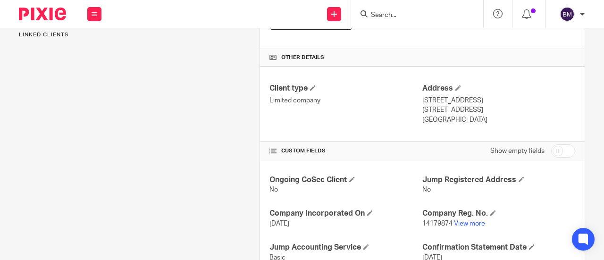
scroll to position [236, 0]
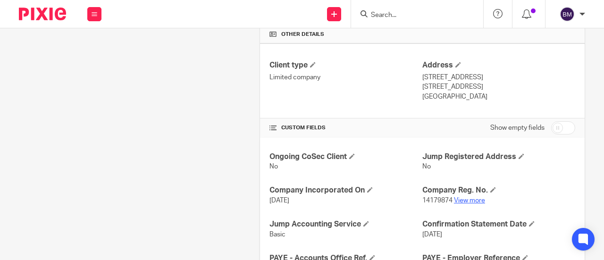
click at [470, 197] on link "View more" at bounding box center [469, 200] width 31 height 7
click at [385, 14] on input "Search" at bounding box center [412, 15] width 85 height 8
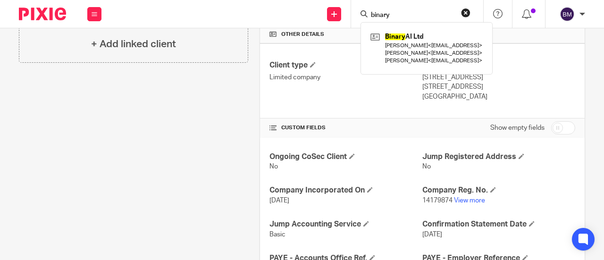
type input "binary"
click button "submit" at bounding box center [0, 0] width 0 height 0
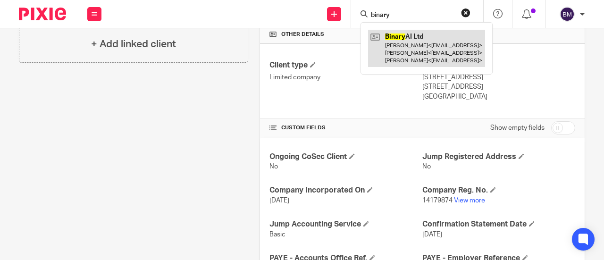
click at [447, 50] on link at bounding box center [426, 48] width 117 height 37
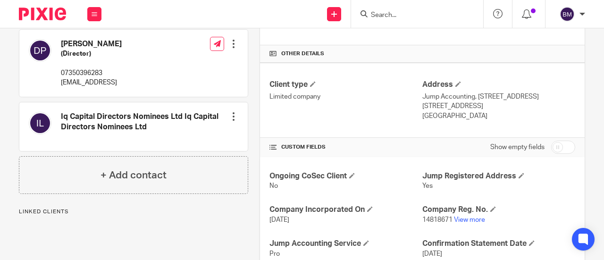
scroll to position [283, 0]
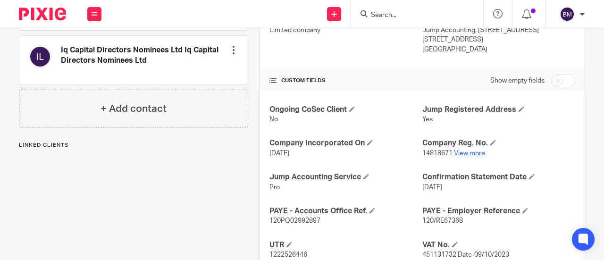
click at [462, 154] on link "View more" at bounding box center [469, 153] width 31 height 7
click at [393, 17] on input "Search" at bounding box center [412, 15] width 85 height 8
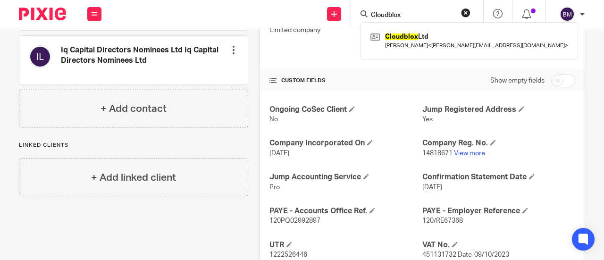
type input "Cloudblox"
click button "submit" at bounding box center [0, 0] width 0 height 0
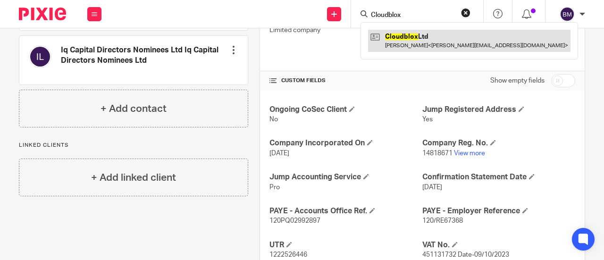
click at [398, 43] on link at bounding box center [469, 41] width 202 height 22
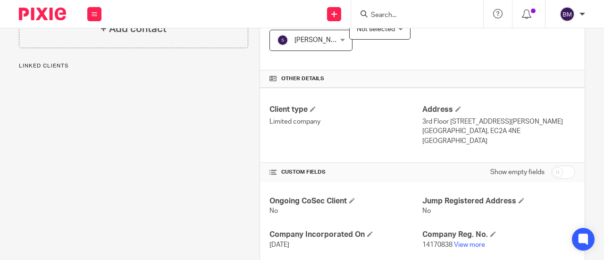
scroll to position [236, 0]
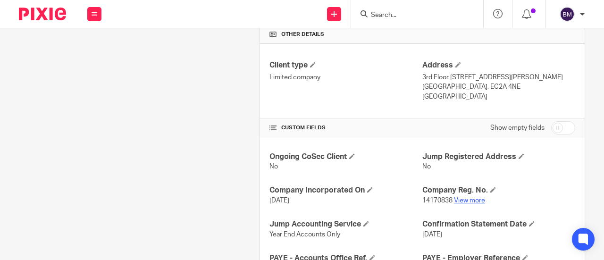
click at [467, 198] on link "View more" at bounding box center [469, 200] width 31 height 7
click at [388, 15] on input "Search" at bounding box center [412, 15] width 85 height 8
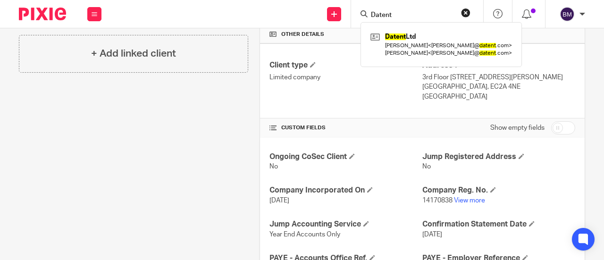
type input "Datent"
click button "submit" at bounding box center [0, 0] width 0 height 0
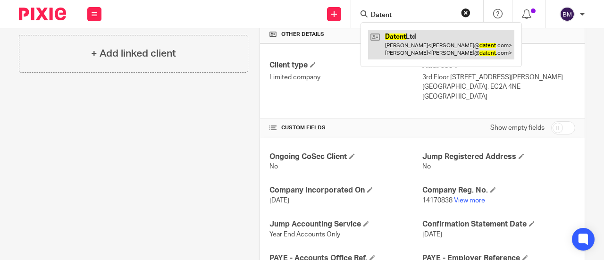
click at [419, 36] on link at bounding box center [441, 44] width 146 height 29
click at [418, 44] on link at bounding box center [441, 44] width 146 height 29
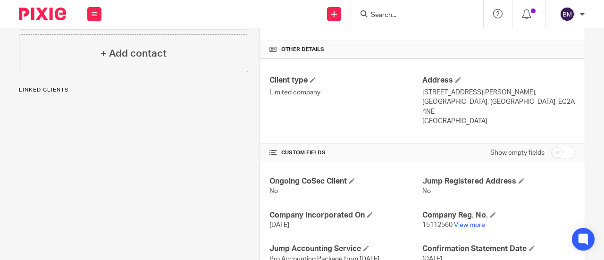
scroll to position [236, 0]
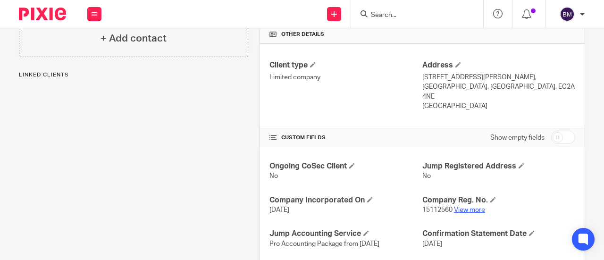
click at [459, 207] on link "View more" at bounding box center [469, 210] width 31 height 7
